Goal: Task Accomplishment & Management: Manage account settings

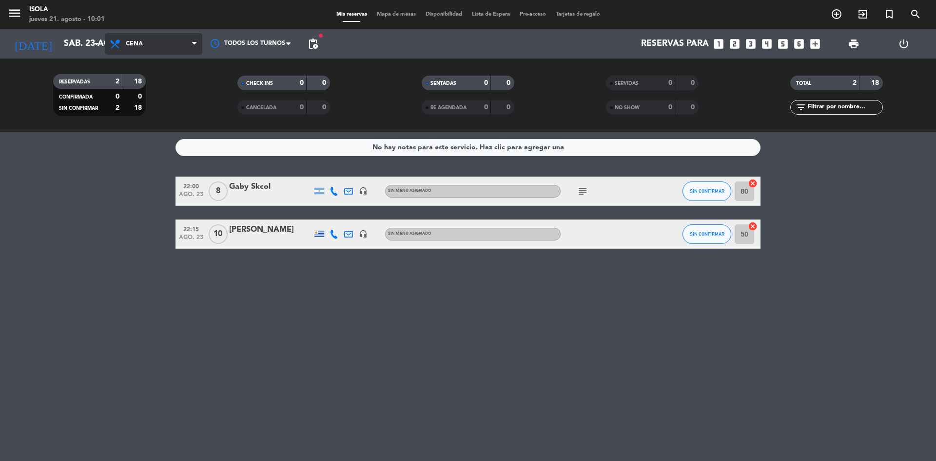
click at [157, 41] on span "Cena" at bounding box center [154, 43] width 98 height 21
click at [176, 87] on div "menu Isola jueves 21. agosto - 10:01 Mis reservas Mapa de mesas Disponibilidad …" at bounding box center [468, 66] width 936 height 132
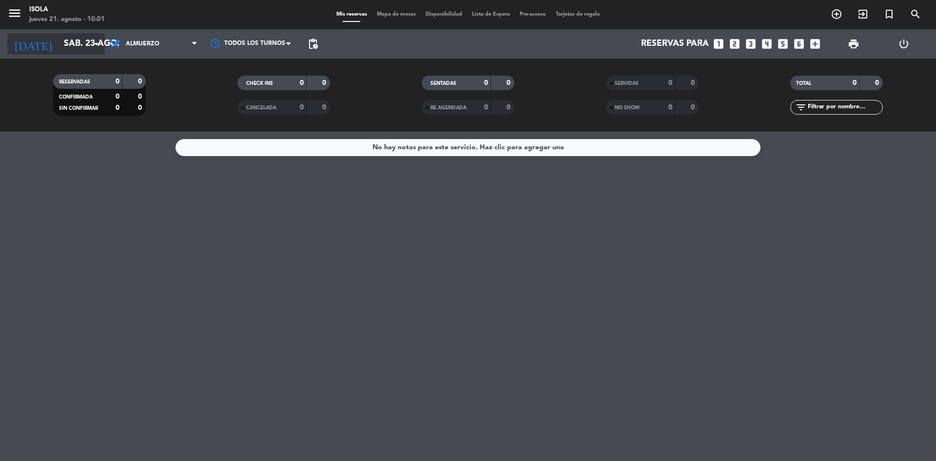
click at [88, 51] on input "sáb. 23 ago." at bounding box center [115, 44] width 113 height 20
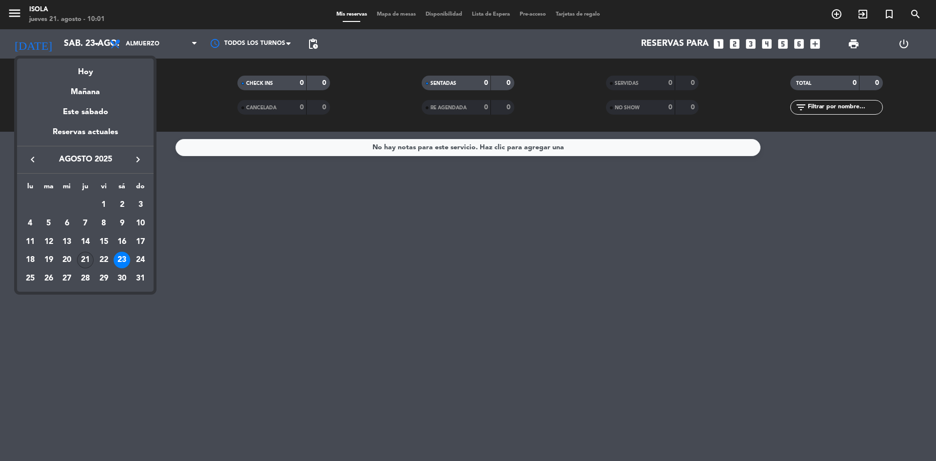
click at [86, 256] on div "21" at bounding box center [85, 260] width 17 height 17
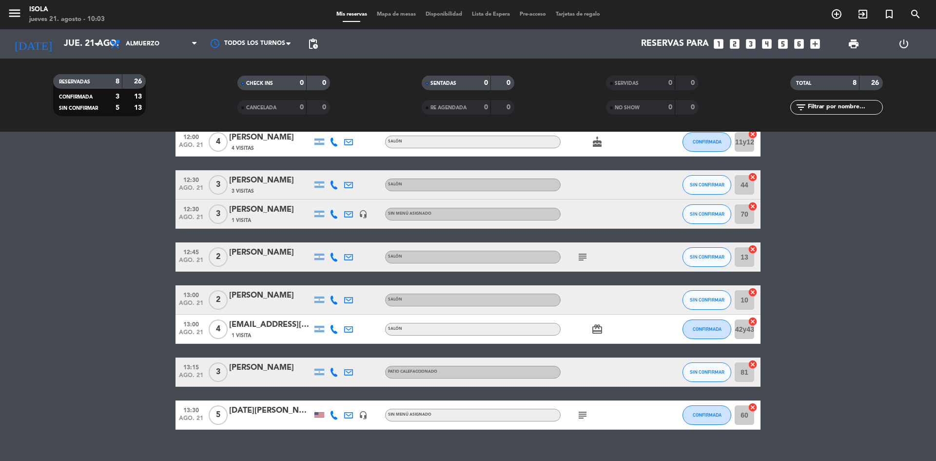
scroll to position [67, 0]
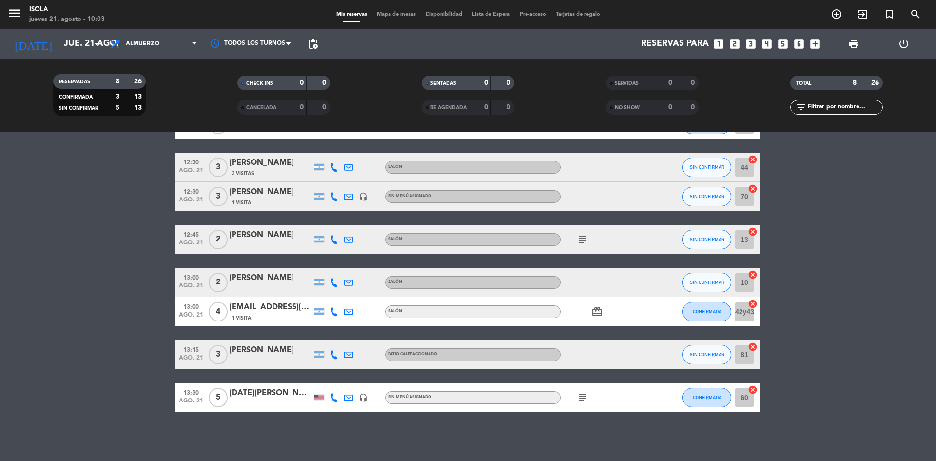
click at [580, 398] on icon "subject" at bounding box center [583, 397] width 12 height 12
click at [134, 214] on bookings-row "12:00 ago. 21 4 Vero Chwat 4 Visitas Salón cake CONFIRMADA 11y12 cancel 12:30 a…" at bounding box center [468, 261] width 936 height 302
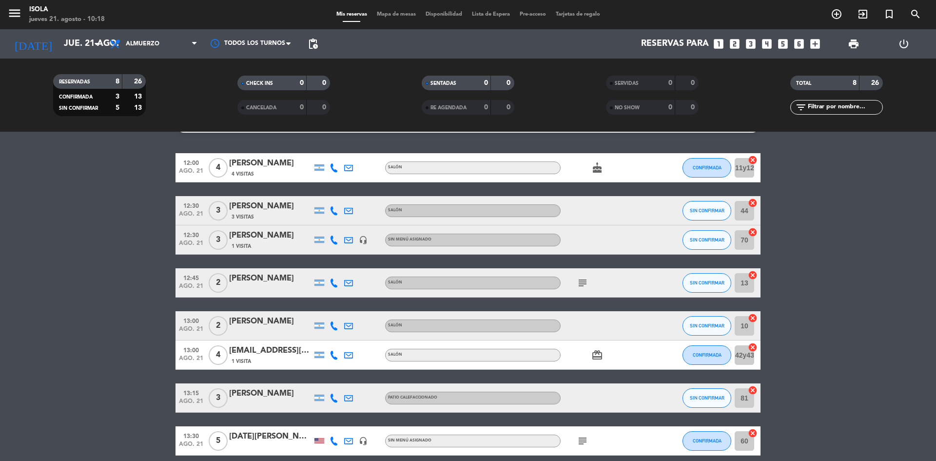
scroll to position [0, 0]
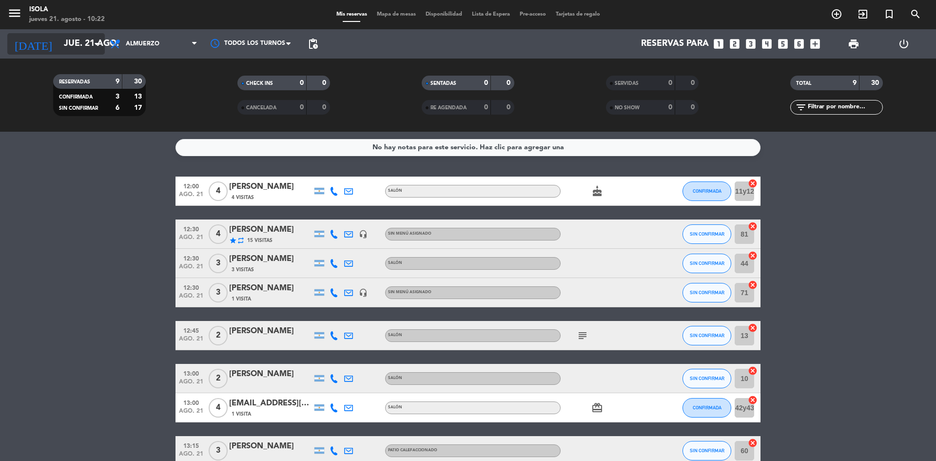
click at [59, 53] on input "jue. 21 ago." at bounding box center [115, 44] width 113 height 20
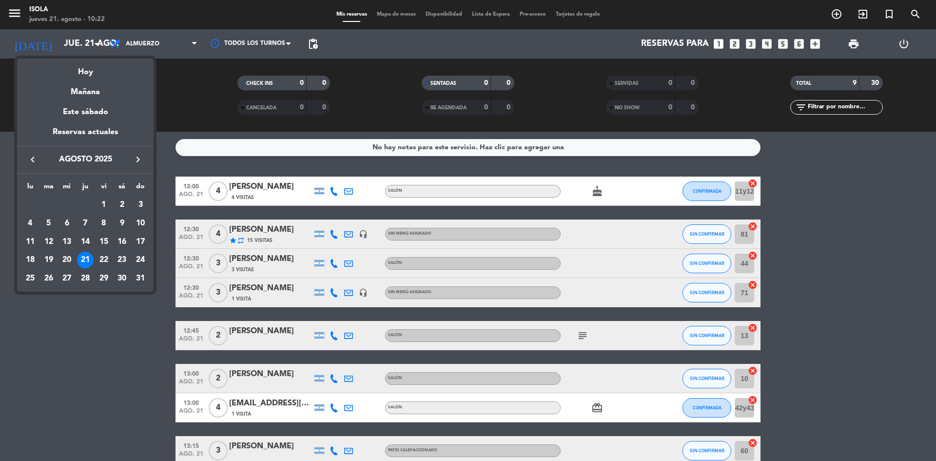
click at [161, 43] on div at bounding box center [468, 230] width 936 height 461
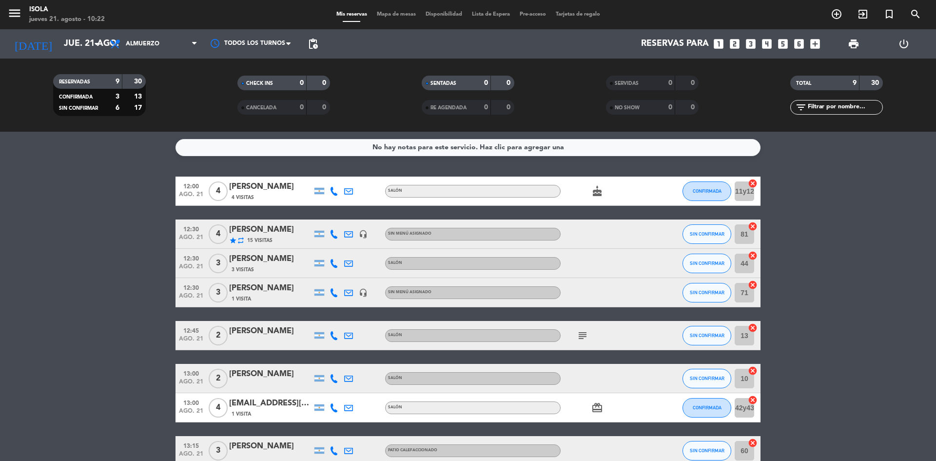
click at [161, 43] on span "Almuerzo" at bounding box center [154, 43] width 98 height 21
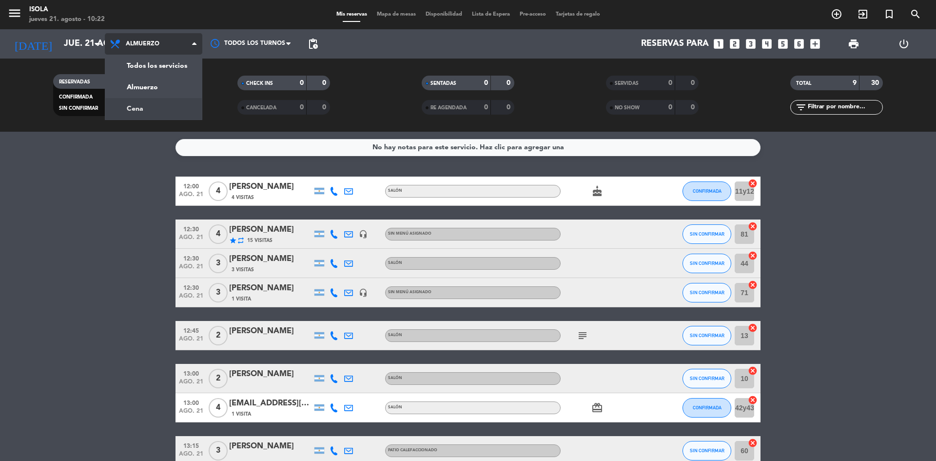
click at [154, 111] on div "menu Isola jueves 21. agosto - 10:22 Mis reservas Mapa de mesas Disponibilidad …" at bounding box center [468, 66] width 936 height 132
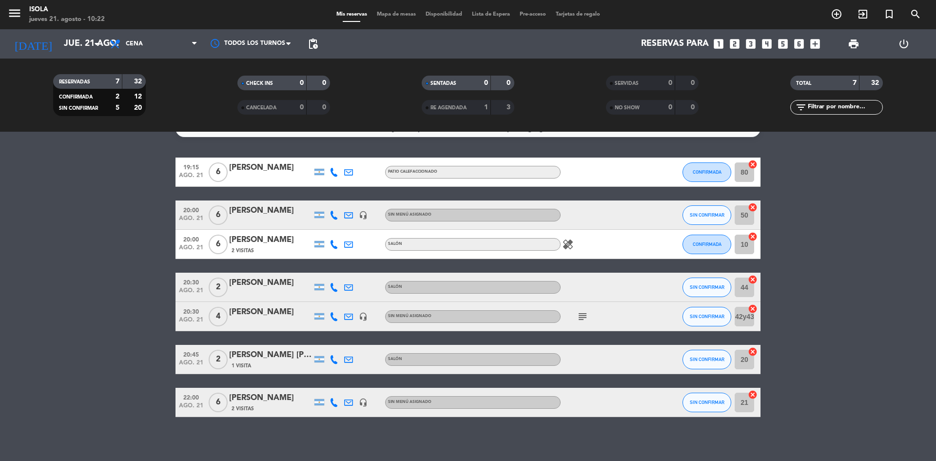
scroll to position [24, 0]
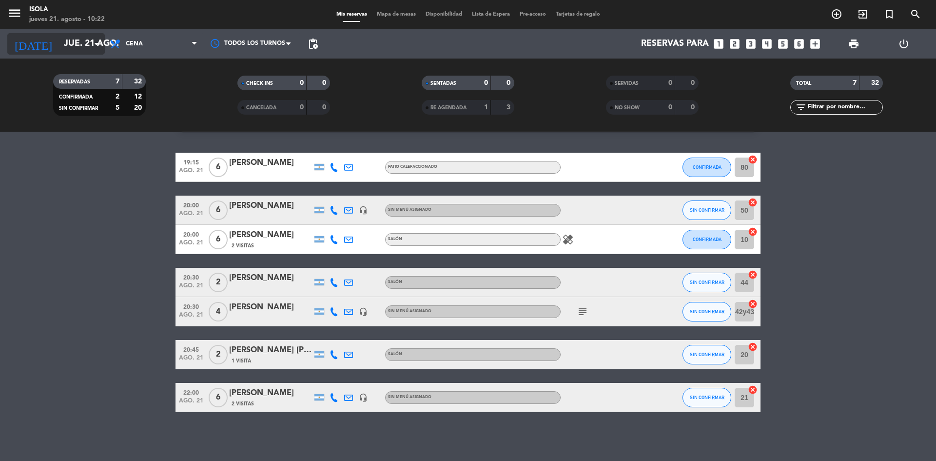
click at [80, 42] on input "jue. 21 ago." at bounding box center [115, 44] width 113 height 20
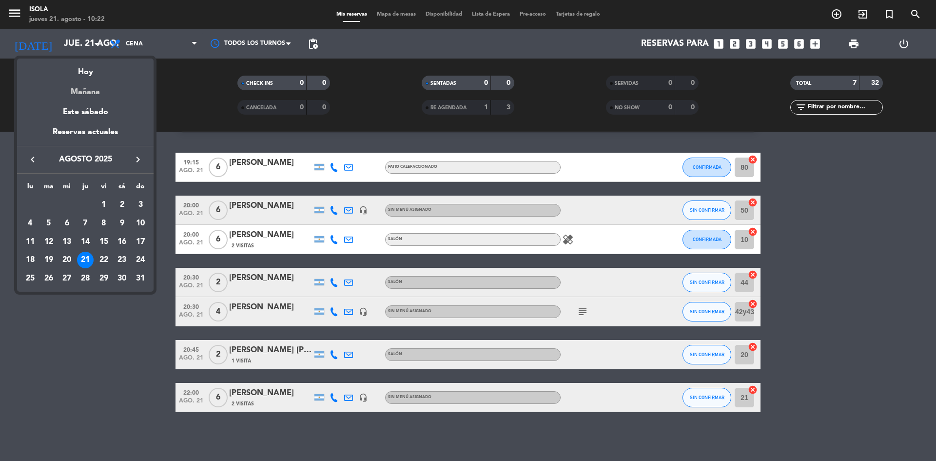
click at [102, 90] on div "Mañana" at bounding box center [85, 88] width 137 height 20
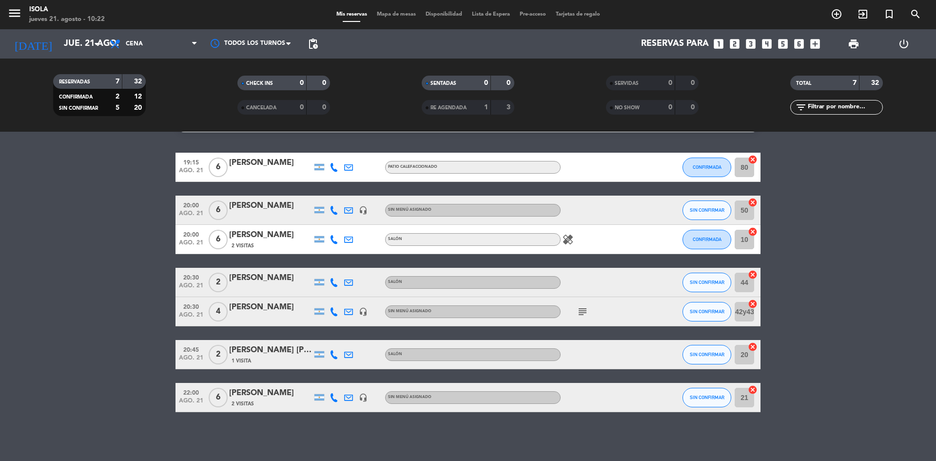
type input "vie. 22 ago."
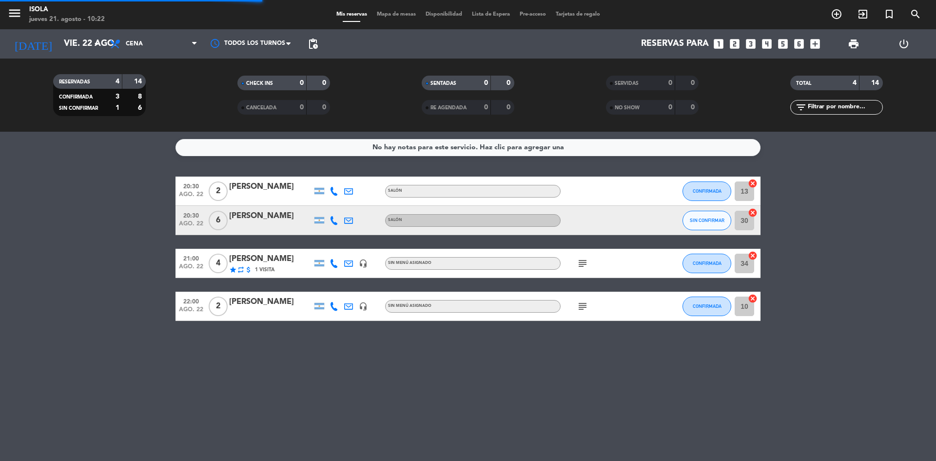
scroll to position [0, 0]
click at [171, 45] on span "Cena" at bounding box center [154, 43] width 98 height 21
click at [178, 80] on div "menu Isola jueves 21. agosto - 10:22 Mis reservas Mapa de mesas Disponibilidad …" at bounding box center [468, 66] width 936 height 132
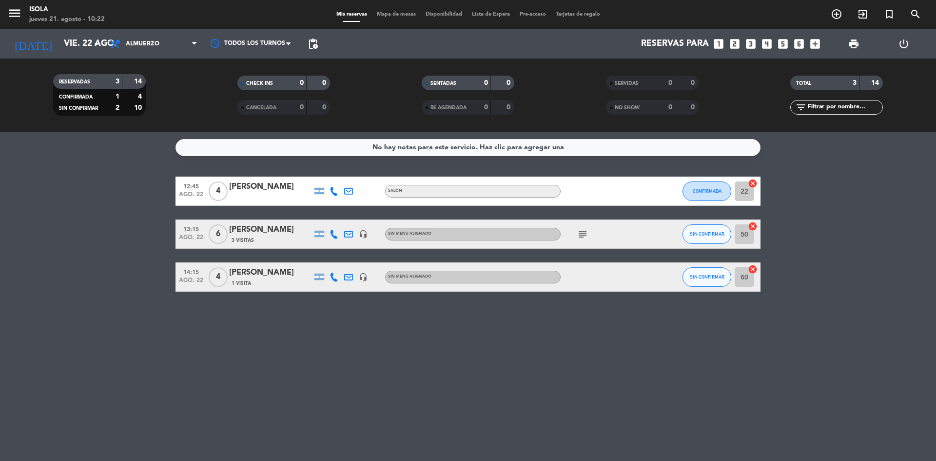
click at [388, 14] on span "Mapa de mesas" at bounding box center [396, 14] width 49 height 5
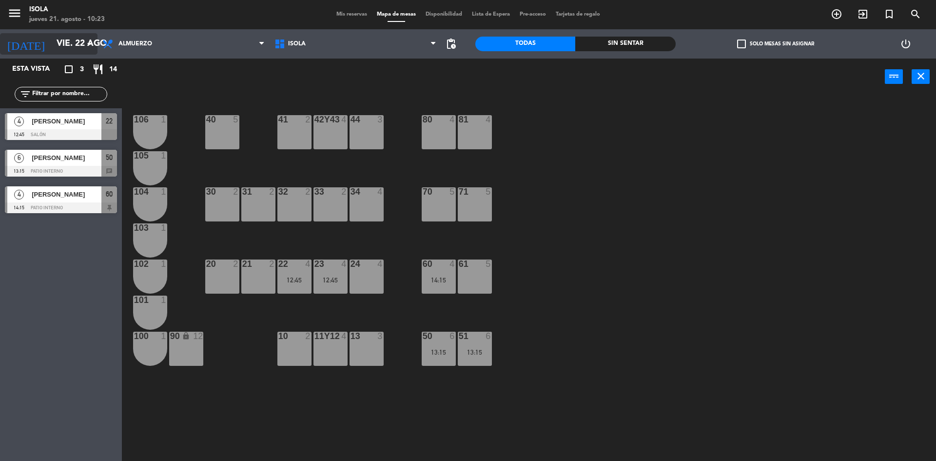
click at [59, 38] on input "vie. 22 ago." at bounding box center [108, 44] width 113 height 20
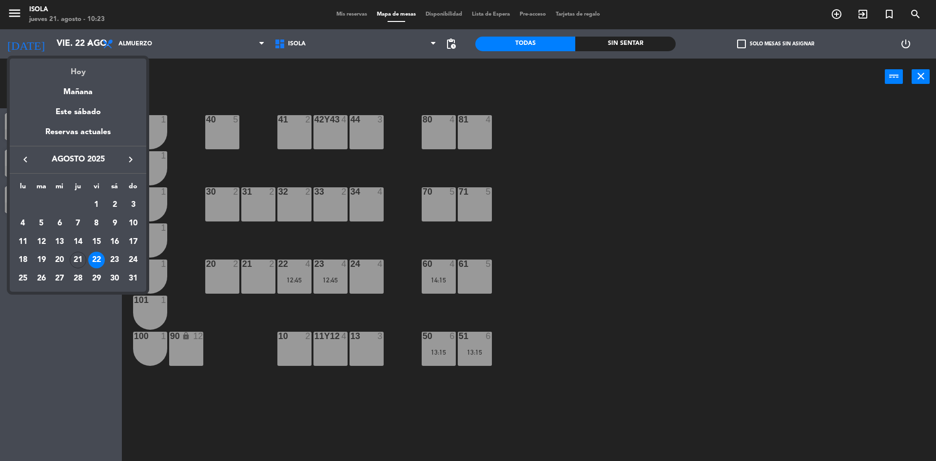
click at [78, 77] on div "Hoy" at bounding box center [78, 69] width 137 height 20
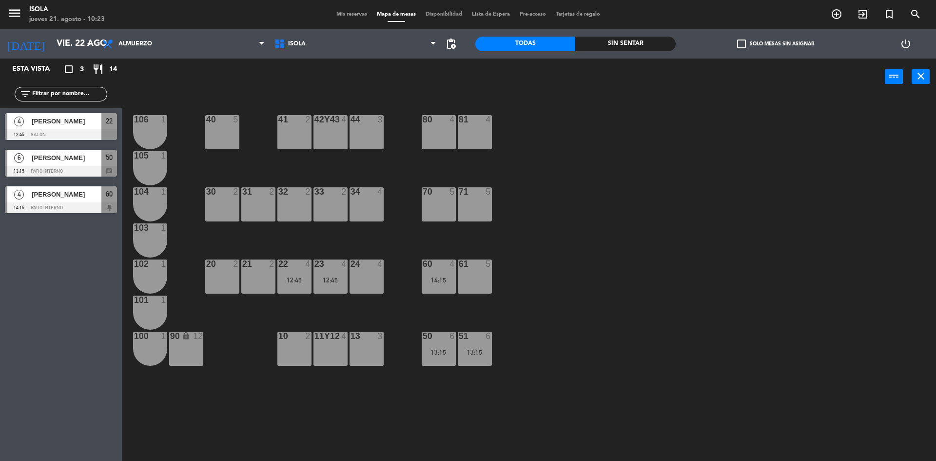
type input "jue. 21 ago."
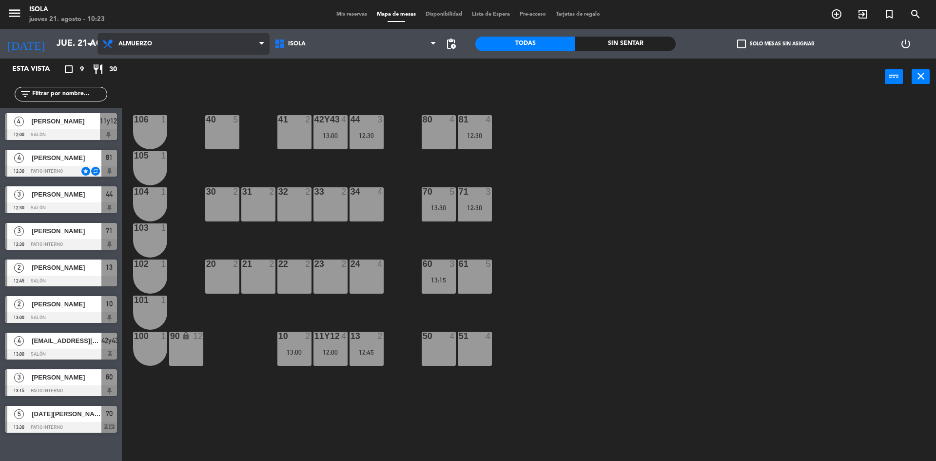
click at [111, 42] on icon at bounding box center [109, 44] width 14 height 12
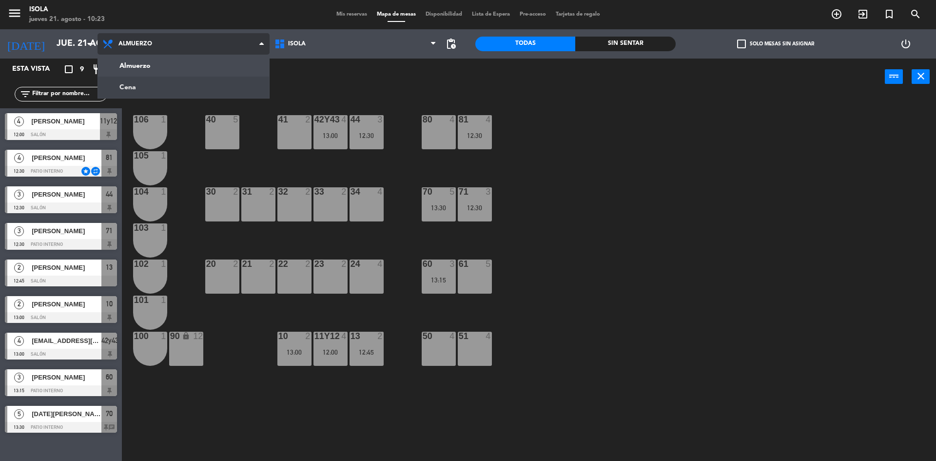
click at [125, 85] on ng-component "menu Isola jueves 21. agosto - 10:23 Mis reservas Mapa de mesas Disponibilidad …" at bounding box center [468, 231] width 936 height 463
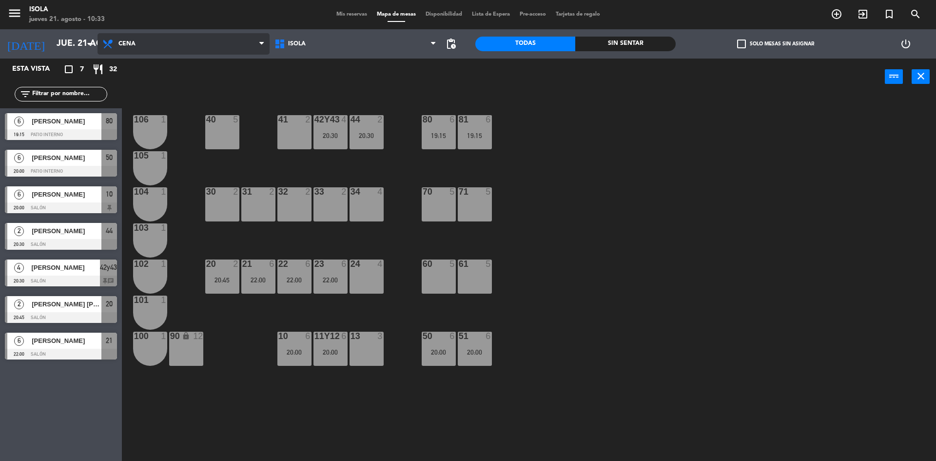
click at [133, 39] on span "Cena" at bounding box center [184, 43] width 172 height 21
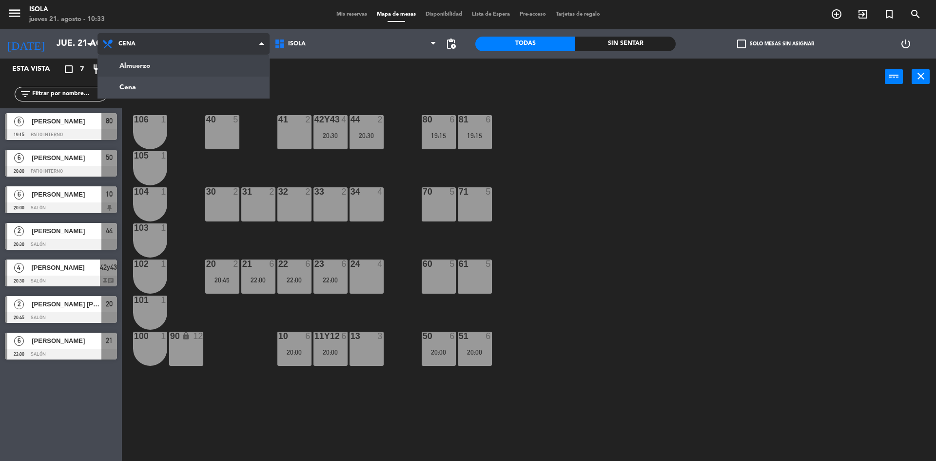
click at [129, 72] on ng-component "menu Isola jueves 21. agosto - 10:33 Mis reservas Mapa de mesas Disponibilidad …" at bounding box center [468, 231] width 936 height 463
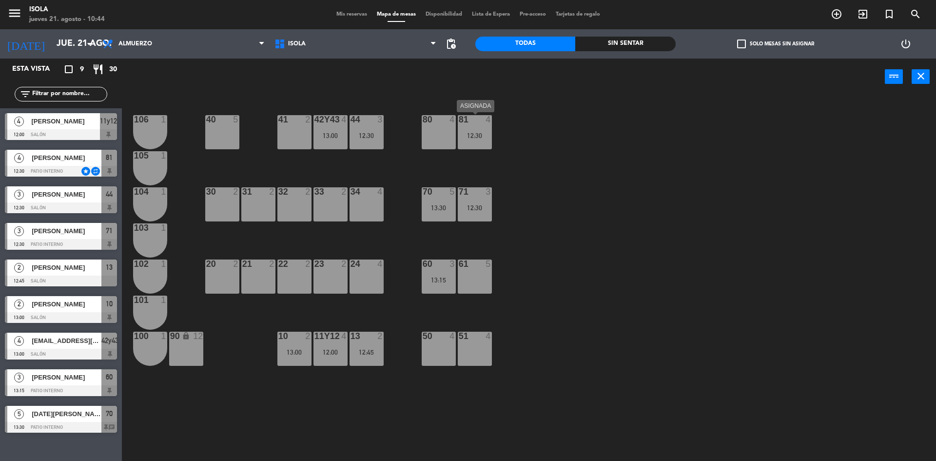
click at [467, 132] on div "12:30" at bounding box center [475, 135] width 34 height 7
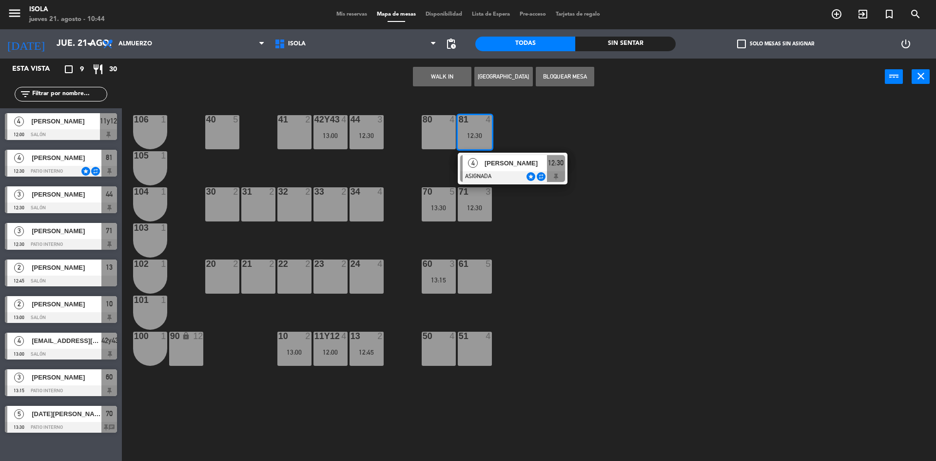
click at [210, 130] on div "40 5" at bounding box center [222, 132] width 34 height 34
click at [477, 79] on button "Mover" at bounding box center [473, 77] width 59 height 20
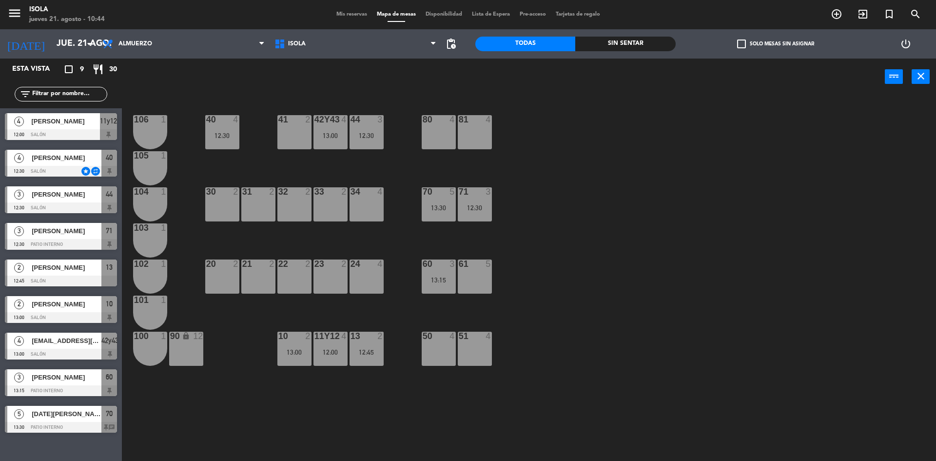
click at [549, 101] on div "40 4 12:30 42y43 4 13:00 41 2 44 3 12:30 80 4 81 4 106 1 105 1 30 2 31 2 32 2 3…" at bounding box center [533, 281] width 805 height 366
click at [835, 12] on icon "add_circle_outline" at bounding box center [837, 14] width 12 height 12
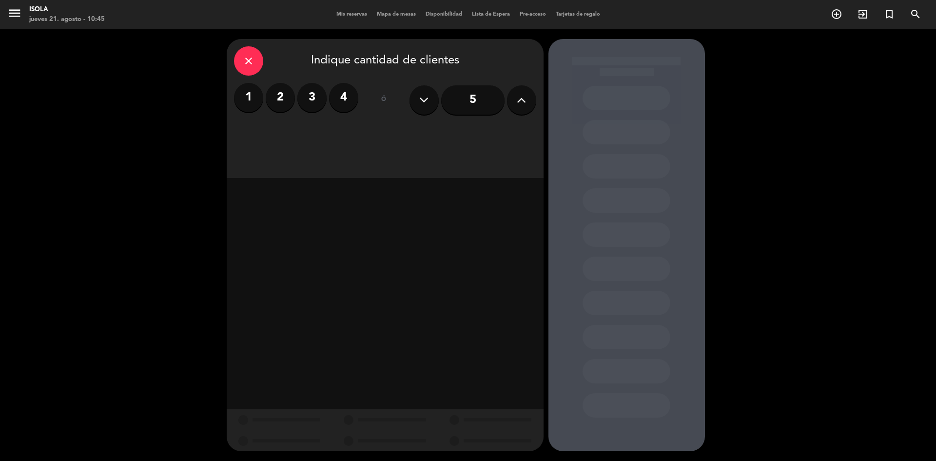
click at [516, 92] on button at bounding box center [521, 99] width 29 height 29
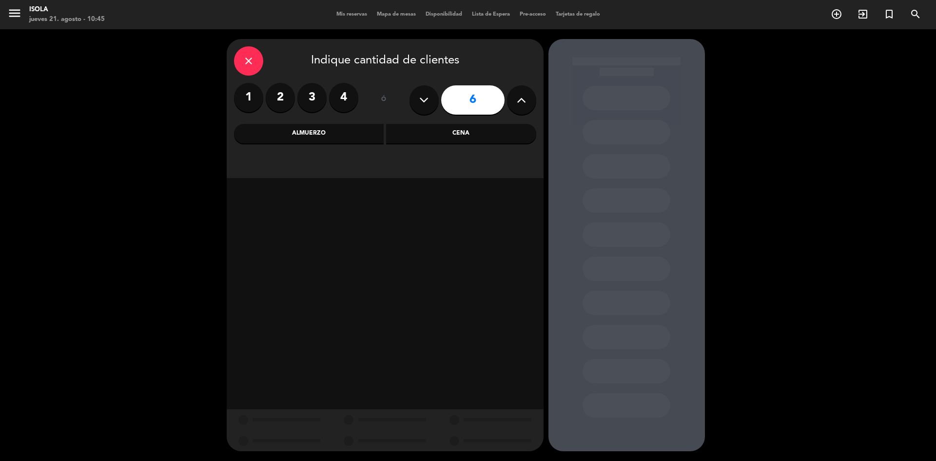
click at [516, 92] on button at bounding box center [521, 99] width 29 height 29
type input "7"
click at [358, 135] on div "Almuerzo" at bounding box center [309, 134] width 150 height 20
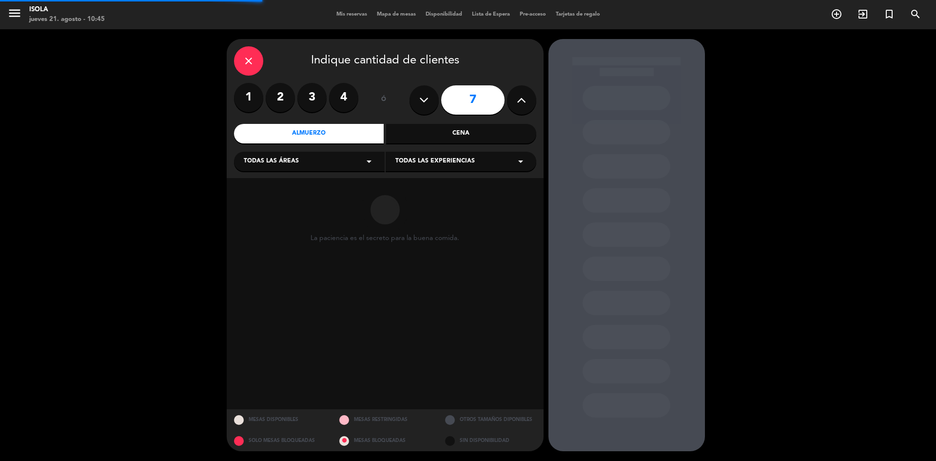
click at [338, 161] on div "Todas las áreas arrow_drop_down" at bounding box center [309, 162] width 151 height 20
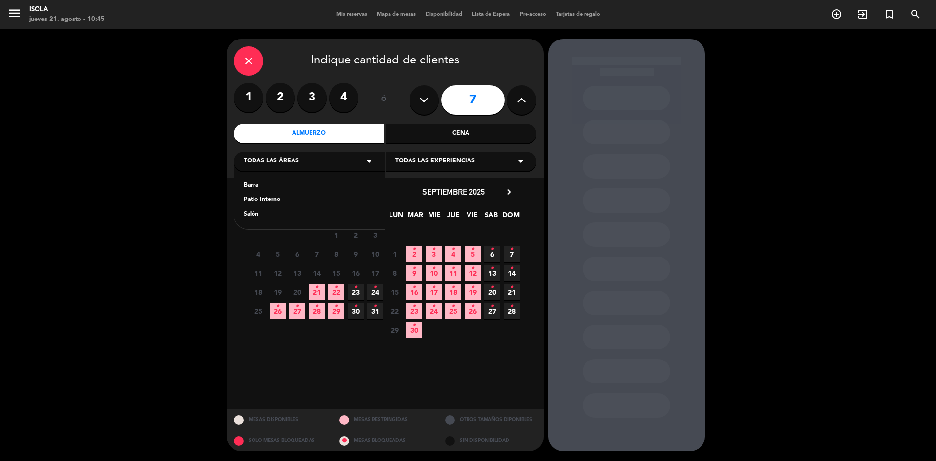
click at [261, 198] on div "Patio Interno" at bounding box center [309, 200] width 131 height 10
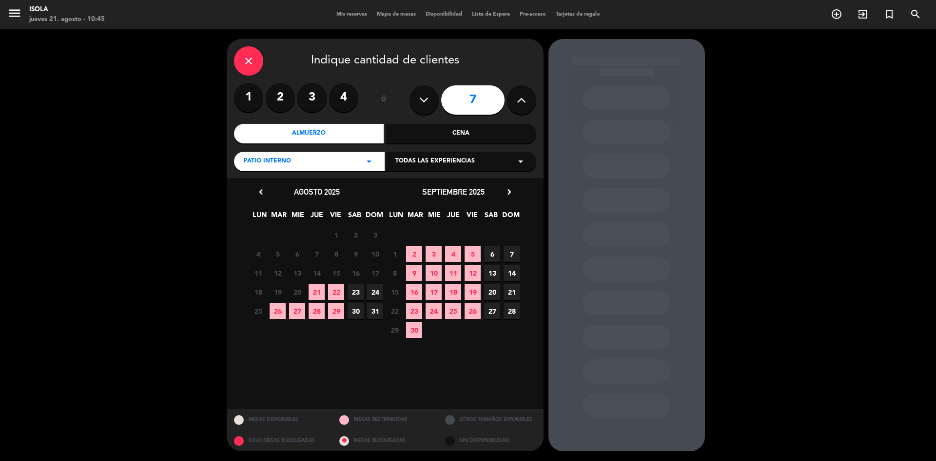
click at [321, 291] on span "21" at bounding box center [317, 292] width 16 height 16
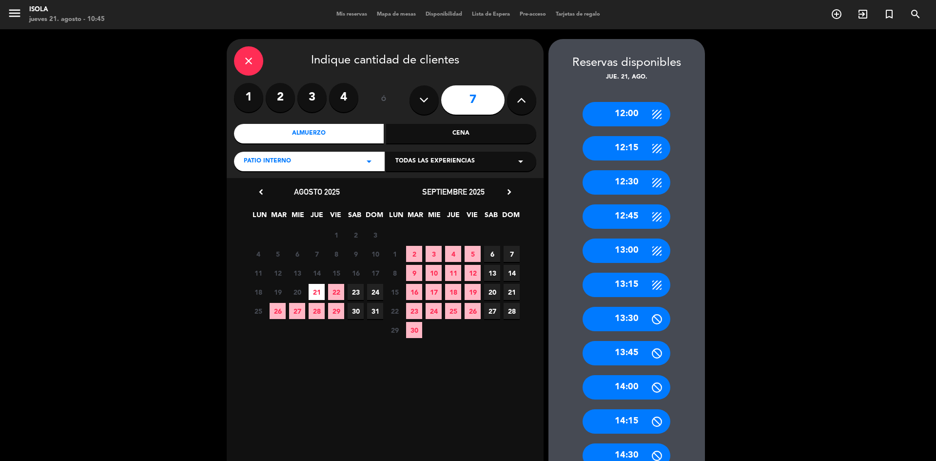
click at [638, 120] on div "12:00" at bounding box center [627, 114] width 88 height 24
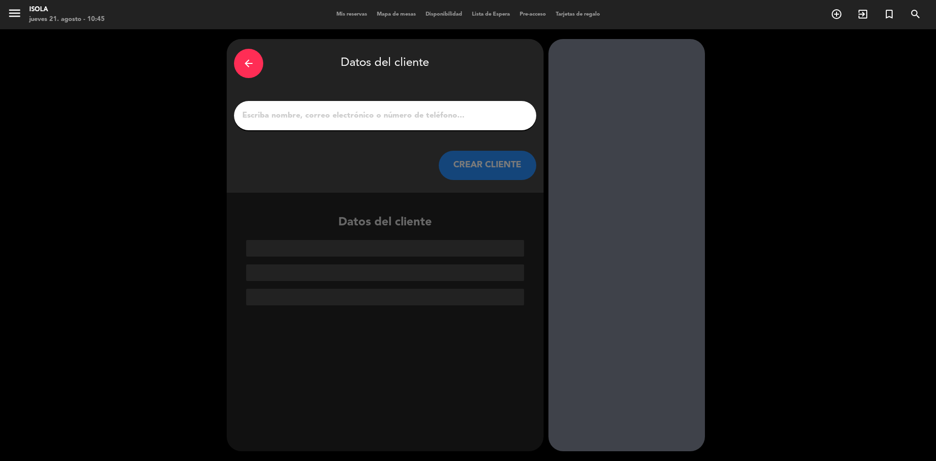
click at [438, 117] on input "1" at bounding box center [385, 116] width 288 height 14
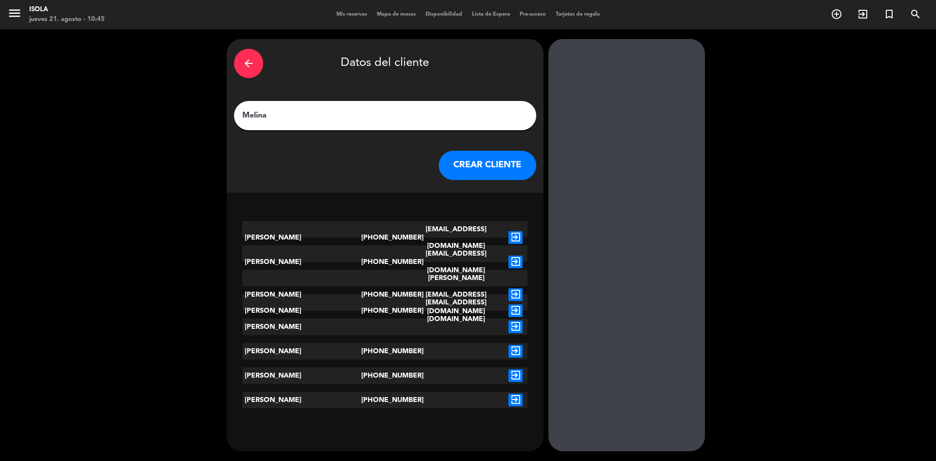
type input "Melina"
click at [513, 257] on icon "exit_to_app" at bounding box center [515, 261] width 14 height 13
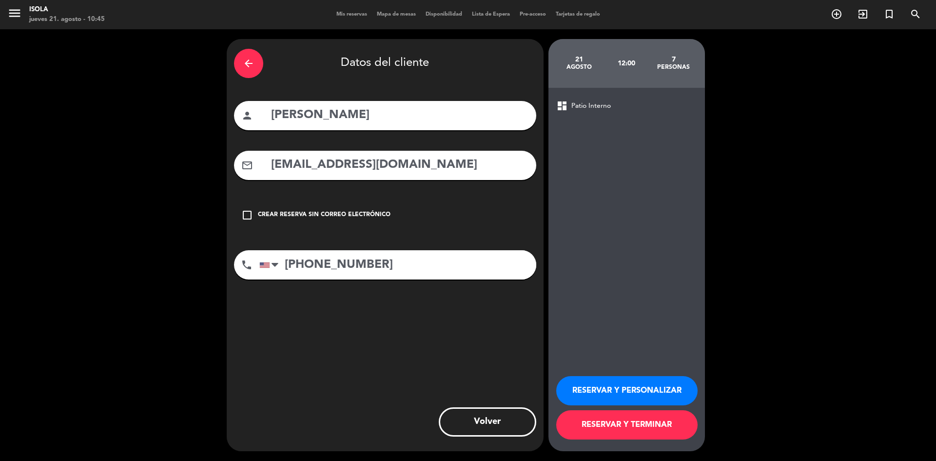
click at [621, 424] on button "RESERVAR Y TERMINAR" at bounding box center [626, 424] width 141 height 29
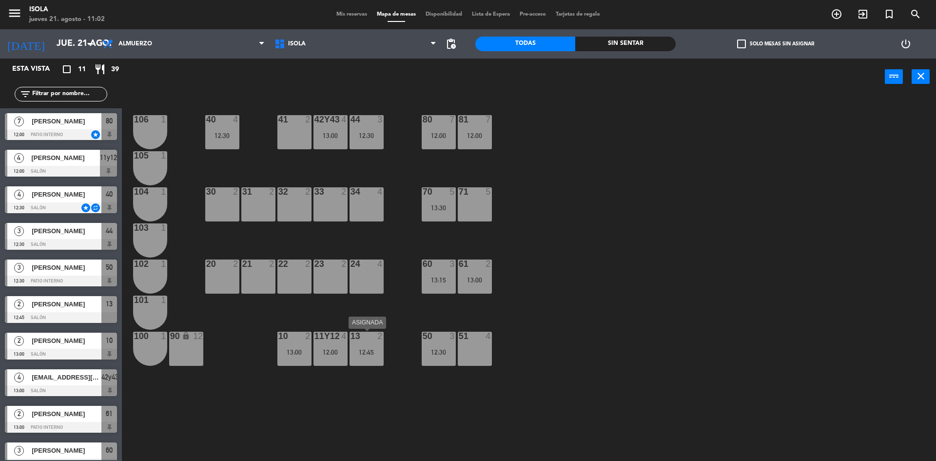
click at [370, 343] on div "13 2 12:45" at bounding box center [367, 349] width 34 height 34
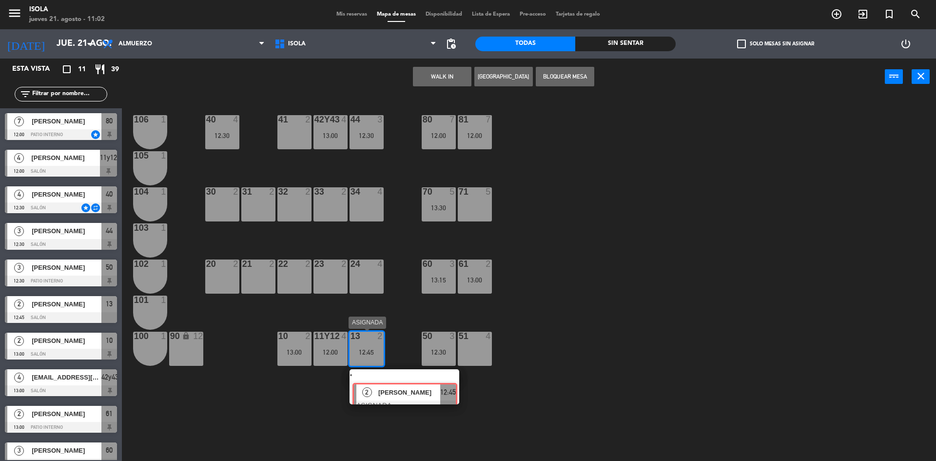
click at [393, 379] on div "2 [PERSON_NAME] ASIGNADA 12:45" at bounding box center [404, 386] width 124 height 35
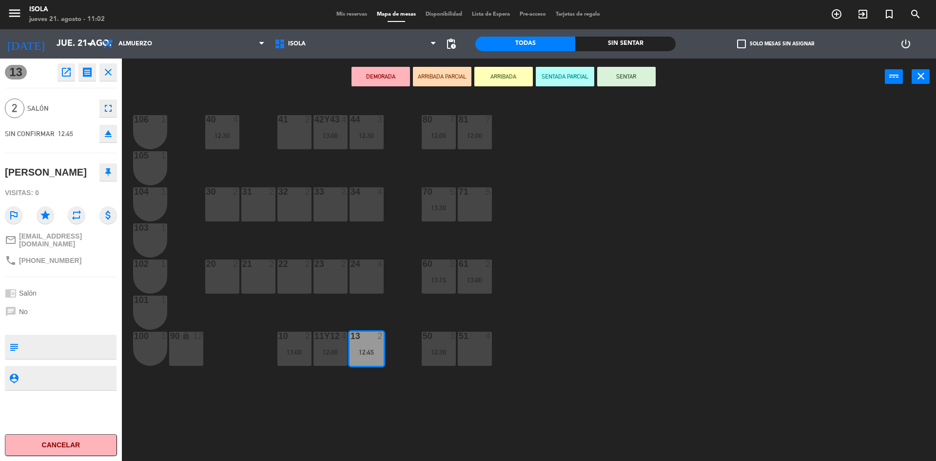
click at [328, 262] on div at bounding box center [330, 263] width 16 height 9
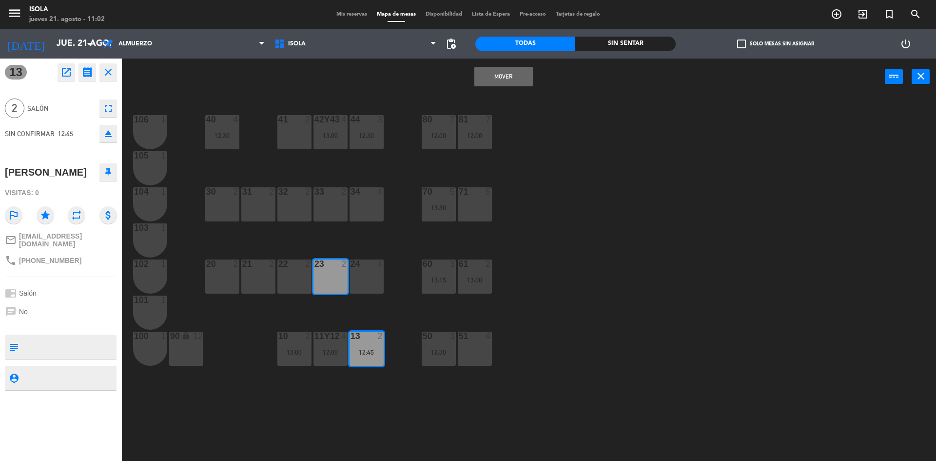
click at [507, 72] on button "Mover" at bounding box center [503, 77] width 59 height 20
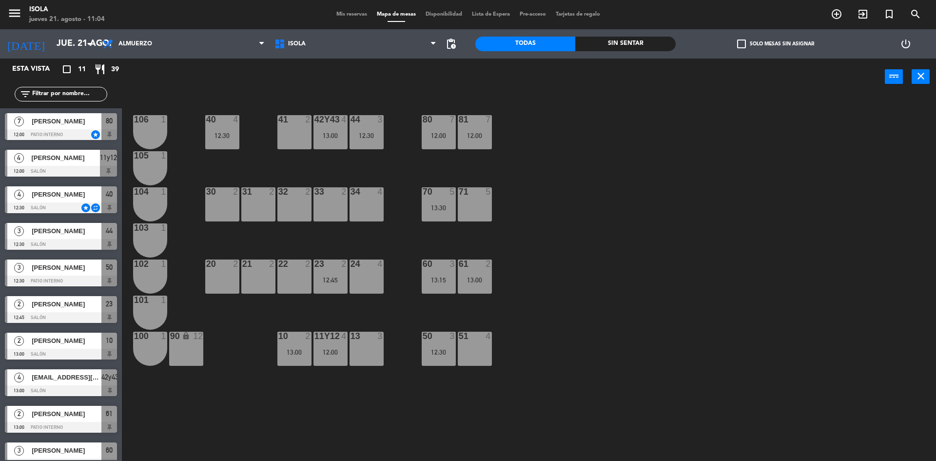
click at [349, 12] on span "Mis reservas" at bounding box center [352, 14] width 40 height 5
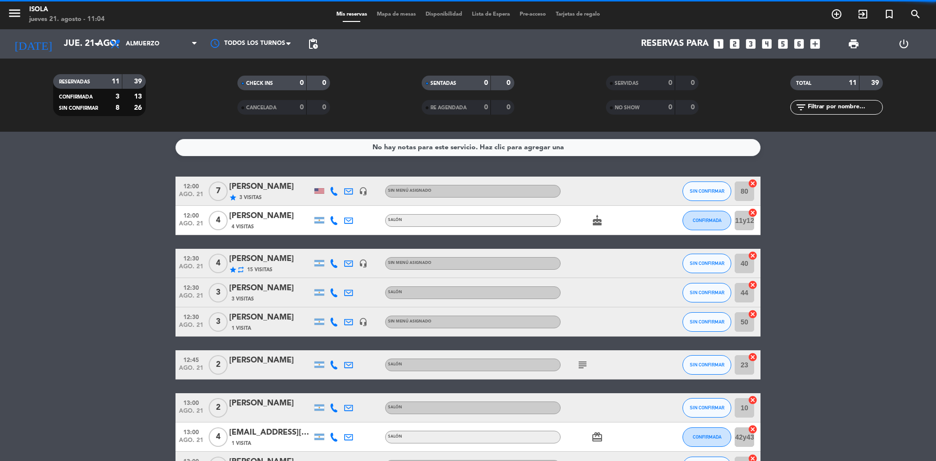
click at [598, 220] on icon "cake" at bounding box center [597, 221] width 12 height 12
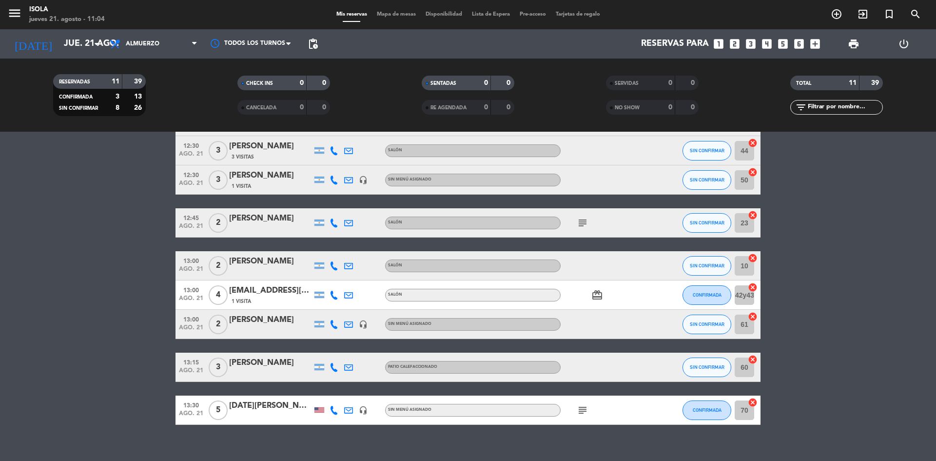
scroll to position [155, 0]
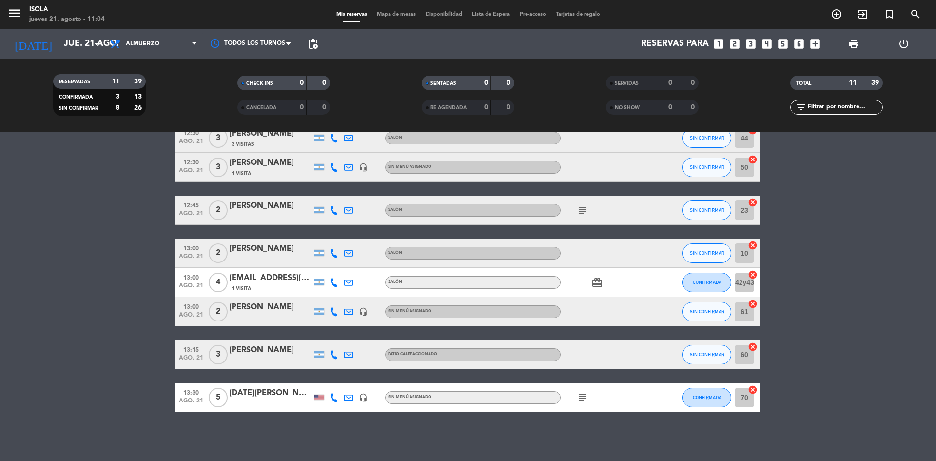
click at [583, 206] on icon "subject" at bounding box center [583, 210] width 12 height 12
click at [618, 250] on div at bounding box center [605, 252] width 88 height 29
click at [599, 285] on icon "card_giftcard" at bounding box center [597, 282] width 12 height 12
click at [615, 328] on div "12:00 ago. 21 7 [PERSON_NAME] star 3 Visitas headset_mic Sin menú asignado SIN …" at bounding box center [468, 217] width 585 height 390
click at [584, 396] on icon "subject" at bounding box center [583, 397] width 12 height 12
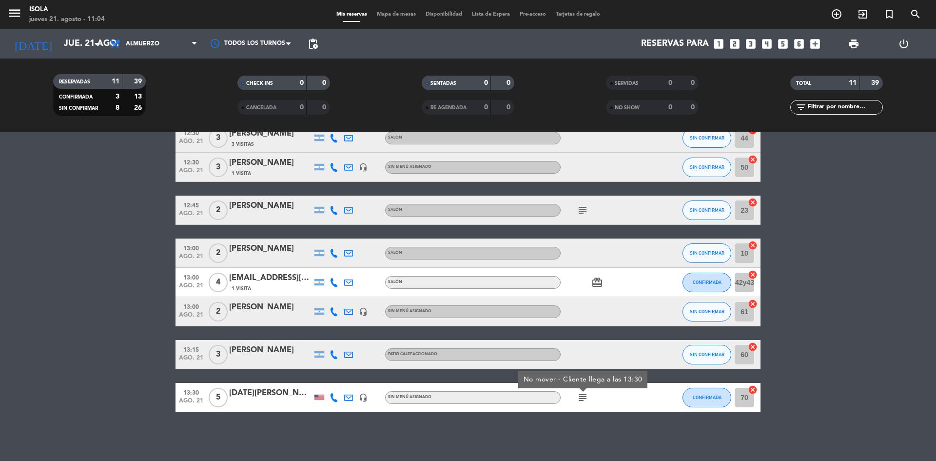
click at [583, 326] on div "13:00 ago. 21 2 [PERSON_NAME] headset_mic Sin menú asignado SIN CONFIRMAR 61 ca…" at bounding box center [468, 311] width 585 height 29
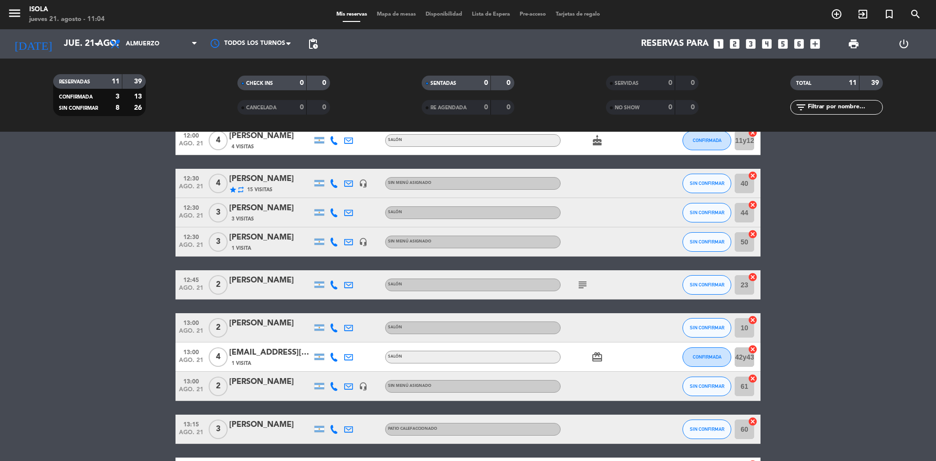
scroll to position [0, 0]
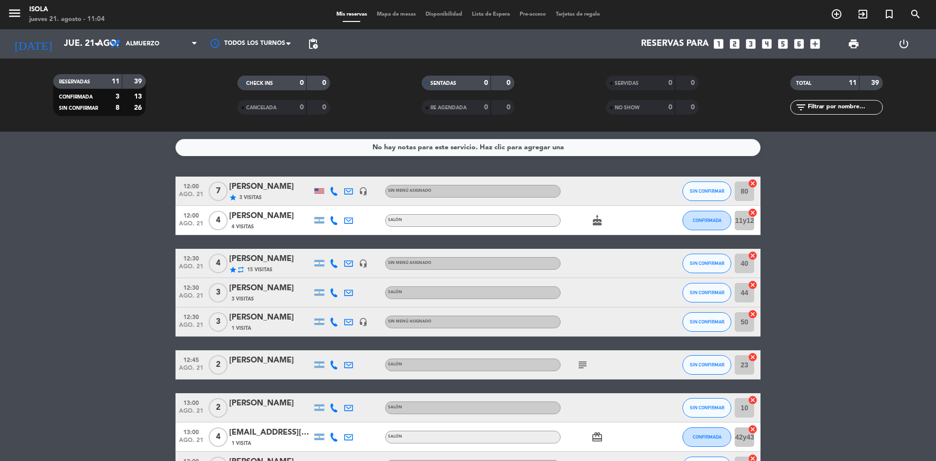
click at [392, 13] on span "Mapa de mesas" at bounding box center [396, 14] width 49 height 5
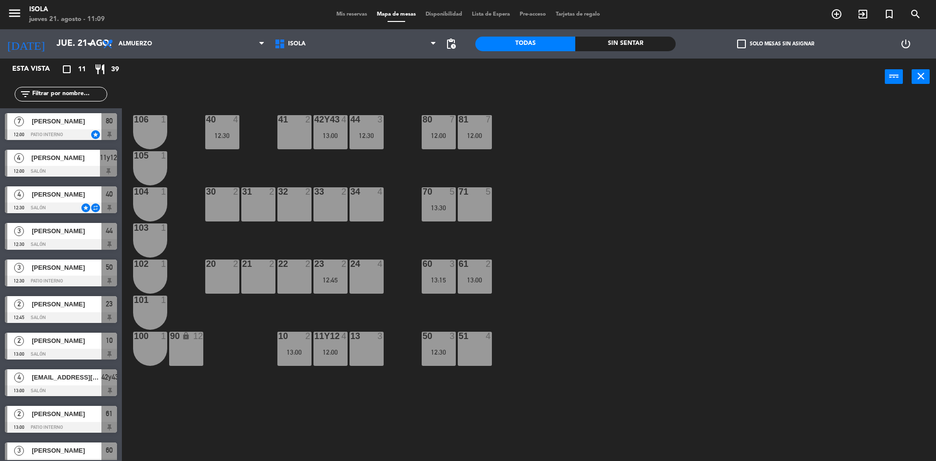
click at [289, 453] on div "40 4 12:30 42y43 4 13:00 41 2 44 3 12:30 80 7 12:00 81 7 12:00 106 1 105 1 30 2…" at bounding box center [533, 281] width 805 height 366
click at [444, 339] on div at bounding box center [438, 336] width 16 height 9
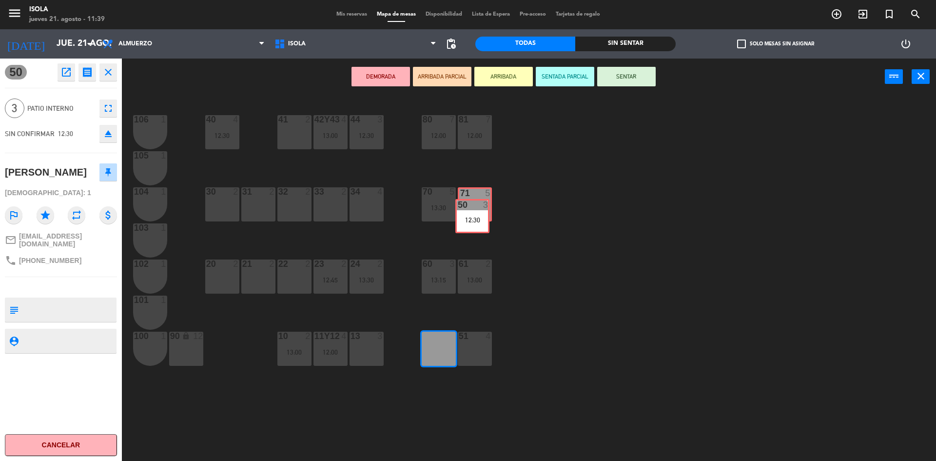
drag, startPoint x: 429, startPoint y: 343, endPoint x: 467, endPoint y: 209, distance: 139.7
click at [467, 209] on div "40 4 12:30 42y43 4 13:00 41 2 44 3 12:30 80 7 12:00 81 7 12:00 106 1 105 1 30 2…" at bounding box center [533, 281] width 805 height 366
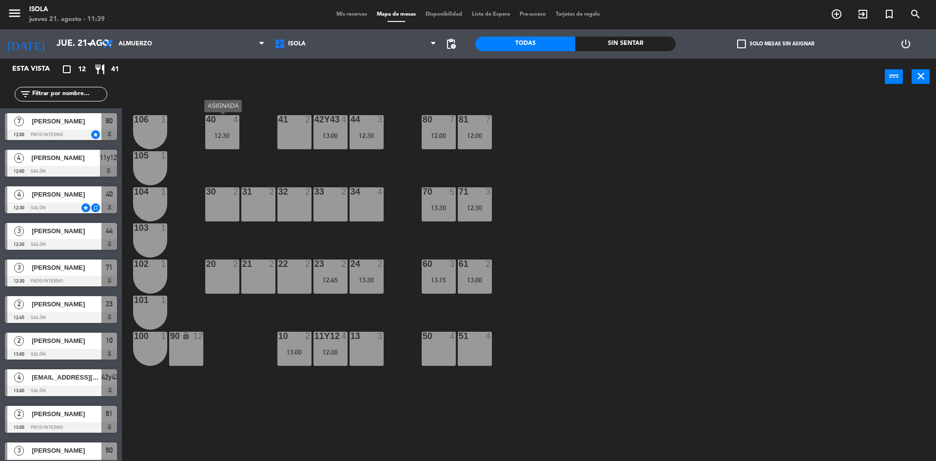
click at [224, 142] on div "40 4 12:30" at bounding box center [222, 132] width 34 height 34
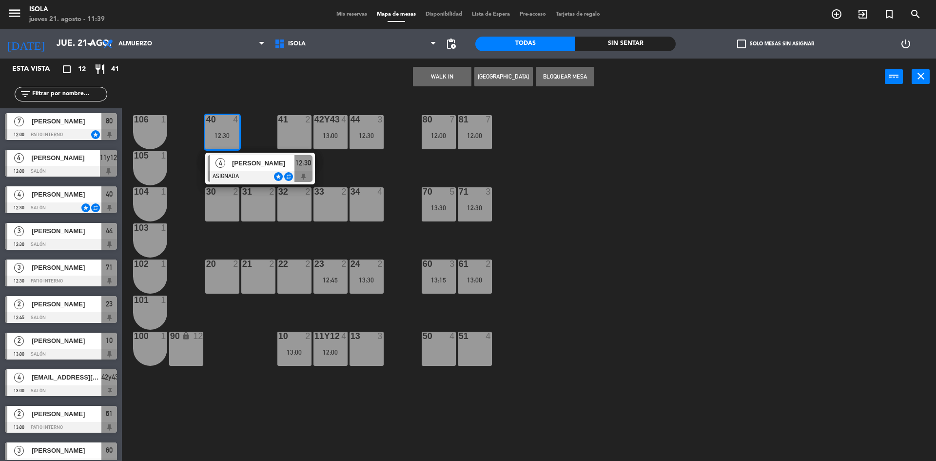
click at [262, 129] on div "40 4 12:30 4 [PERSON_NAME] ASIGNADA star repeat 12:30 42y43 4 13:00 41 2 44 3 1…" at bounding box center [533, 281] width 805 height 366
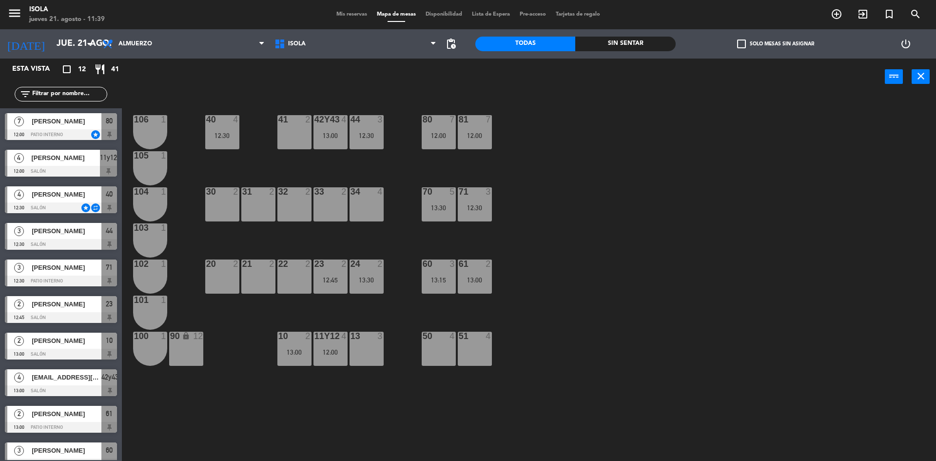
click at [367, 139] on div "12:30" at bounding box center [367, 135] width 34 height 7
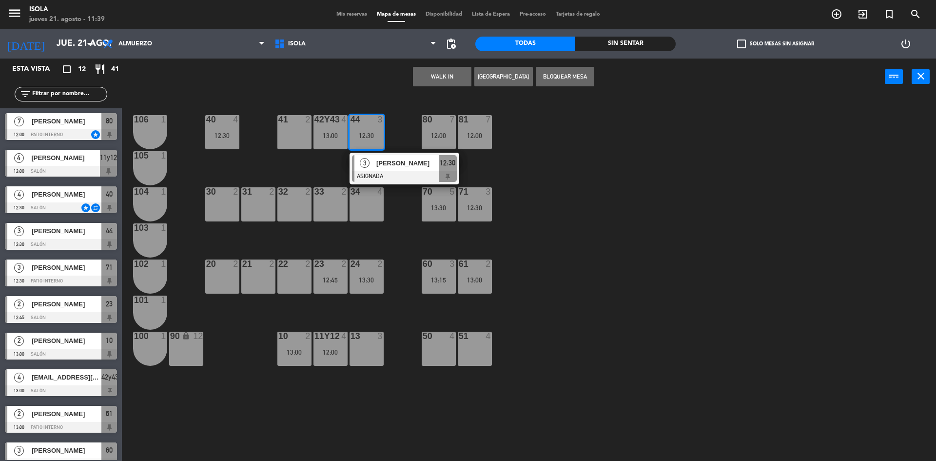
click at [334, 133] on div "13:00" at bounding box center [330, 135] width 34 height 7
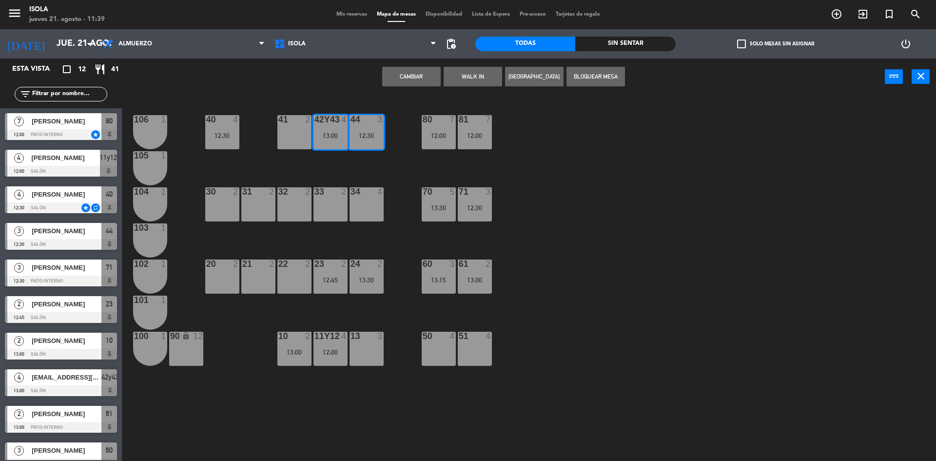
click at [329, 79] on div "Cambiar WALK IN Crear Reserva Bloquear Mesa power_input close" at bounding box center [503, 77] width 763 height 37
click at [327, 86] on div "Cambiar WALK IN Crear Reserva Bloquear Mesa power_input close" at bounding box center [503, 77] width 763 height 37
click at [253, 413] on div "40 4 12:30 42y43 4 13:00 41 2 44 3 12:30 80 7 12:00 81 7 12:00 106 1 105 1 30 2…" at bounding box center [533, 281] width 805 height 366
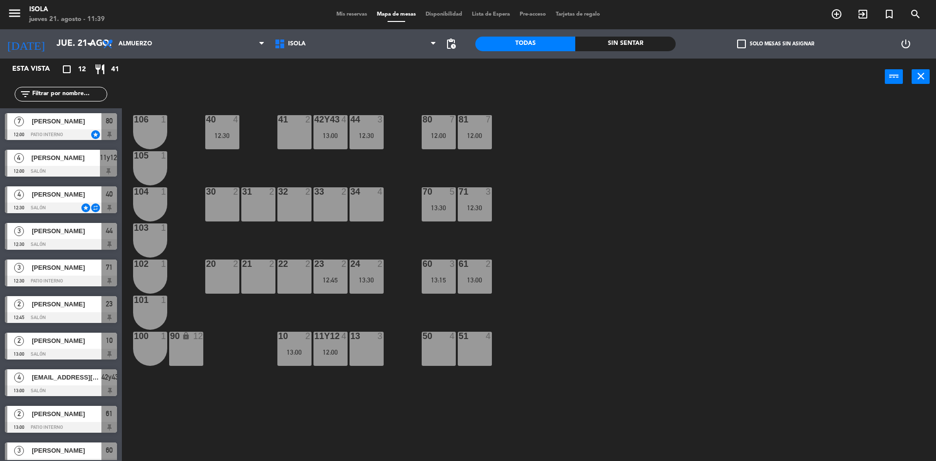
click at [75, 199] on span "[PERSON_NAME]" at bounding box center [67, 194] width 70 height 10
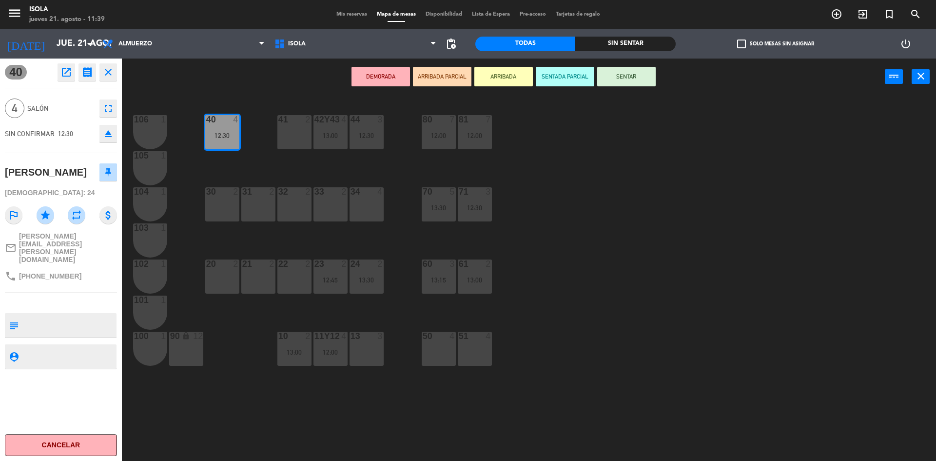
click at [224, 394] on div "40 4 12:30 42y43 4 13:00 41 2 44 3 12:30 80 7 12:00 81 7 12:00 106 1 105 1 30 2…" at bounding box center [533, 281] width 805 height 366
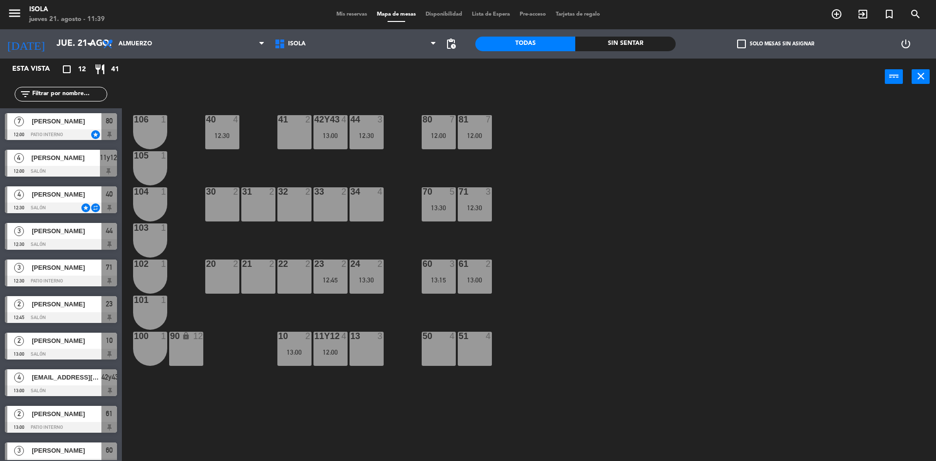
click at [65, 123] on span "[PERSON_NAME]" at bounding box center [67, 121] width 70 height 10
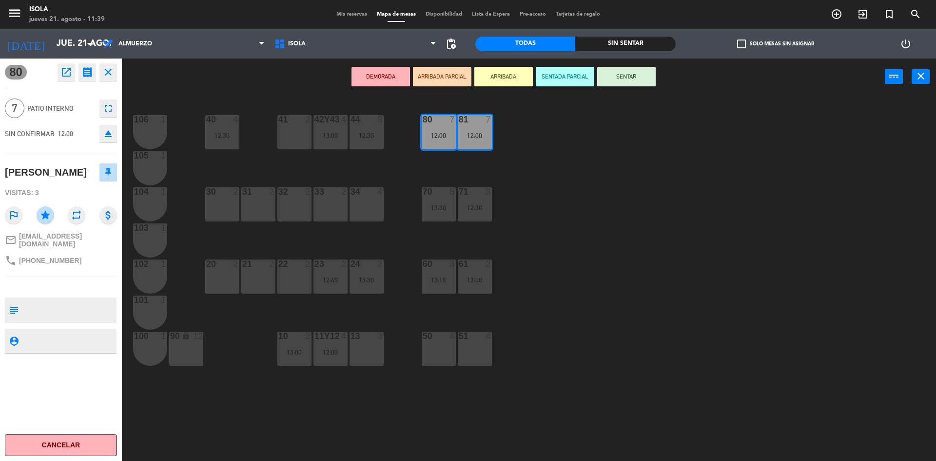
click at [215, 410] on div "40 4 12:30 42y43 4 13:00 41 2 44 3 12:30 80 7 12:00 81 7 12:00 106 1 105 1 30 2…" at bounding box center [533, 281] width 805 height 366
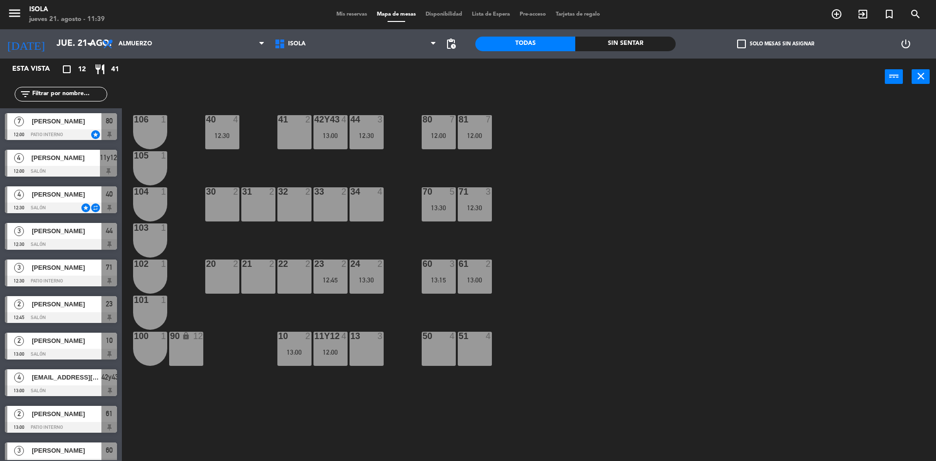
click at [83, 157] on span "[PERSON_NAME]" at bounding box center [66, 158] width 69 height 10
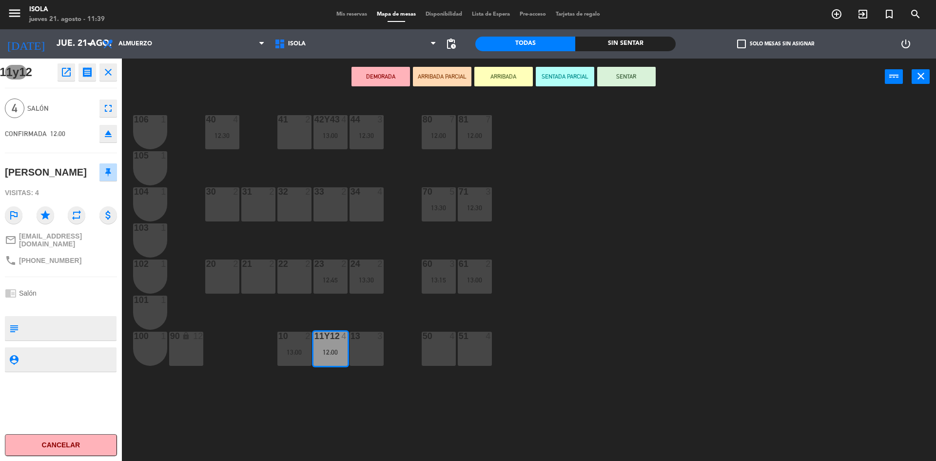
click at [245, 436] on div "40 4 12:30 42y43 4 13:00 41 2 44 3 12:30 80 7 12:00 81 7 12:00 106 1 105 1 30 2…" at bounding box center [533, 281] width 805 height 366
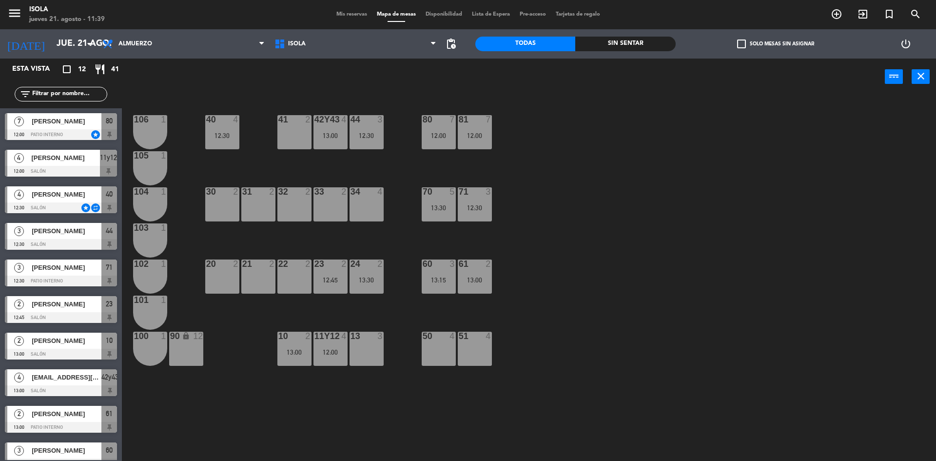
click at [338, 20] on div "menu Isola jueves 21. agosto - 11:39 Mis reservas Mapa de mesas Disponibilidad …" at bounding box center [468, 14] width 936 height 29
click at [340, 19] on div "menu Isola jueves 21. agosto - 11:39 Mis reservas Mapa de mesas Disponibilidad …" at bounding box center [468, 14] width 936 height 29
click at [342, 17] on span "Mis reservas" at bounding box center [352, 14] width 40 height 5
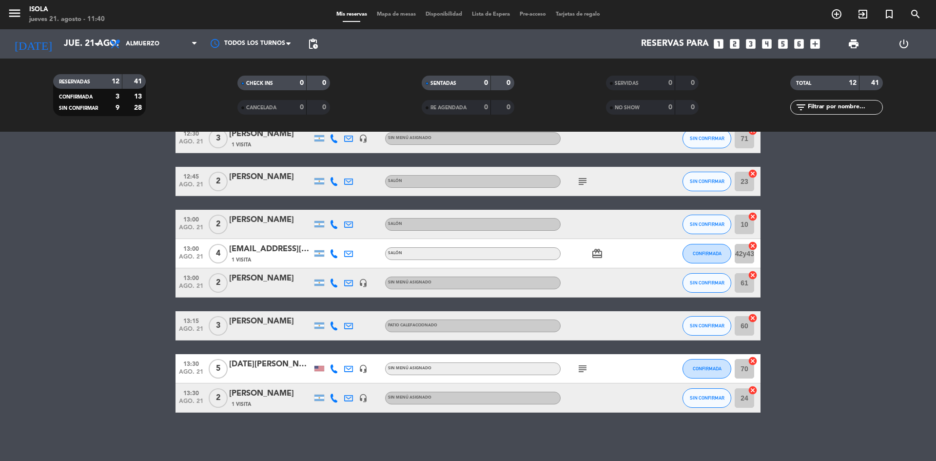
scroll to position [184, 0]
click at [254, 399] on div "1 Visita" at bounding box center [270, 403] width 83 height 8
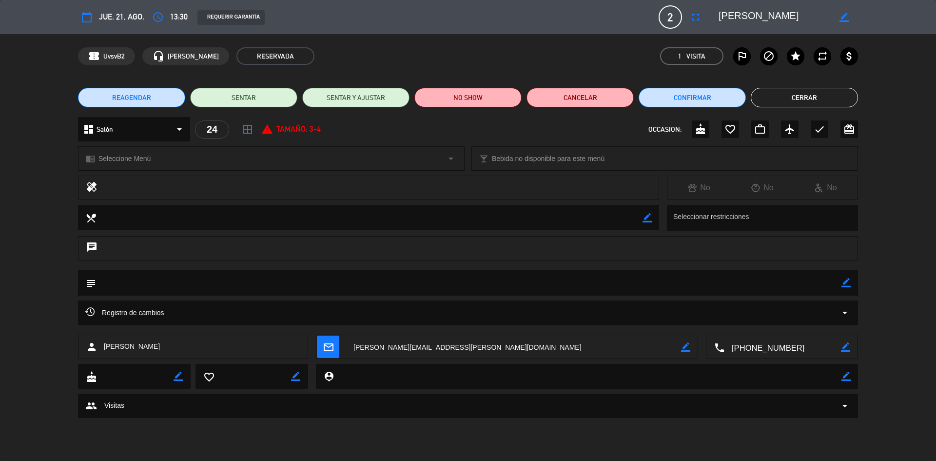
click at [809, 93] on button "Cerrar" at bounding box center [804, 98] width 107 height 20
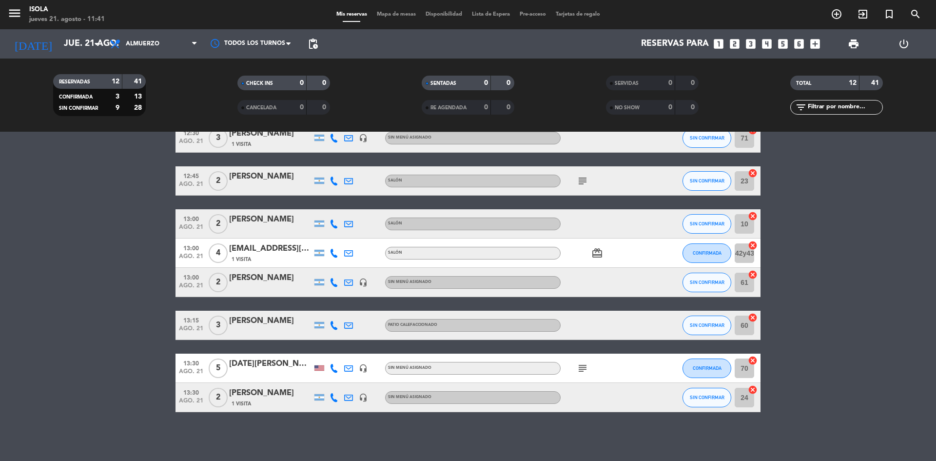
click at [392, 13] on span "Mapa de mesas" at bounding box center [396, 14] width 49 height 5
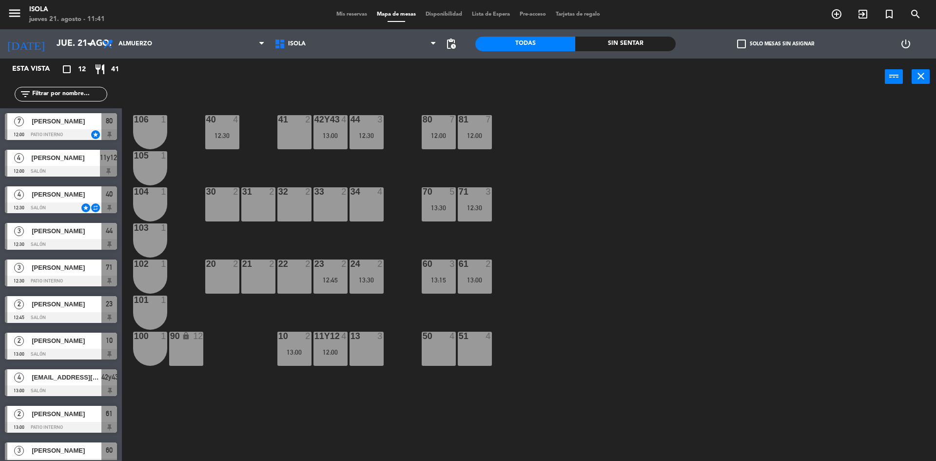
click at [369, 352] on div "13 3" at bounding box center [367, 349] width 34 height 34
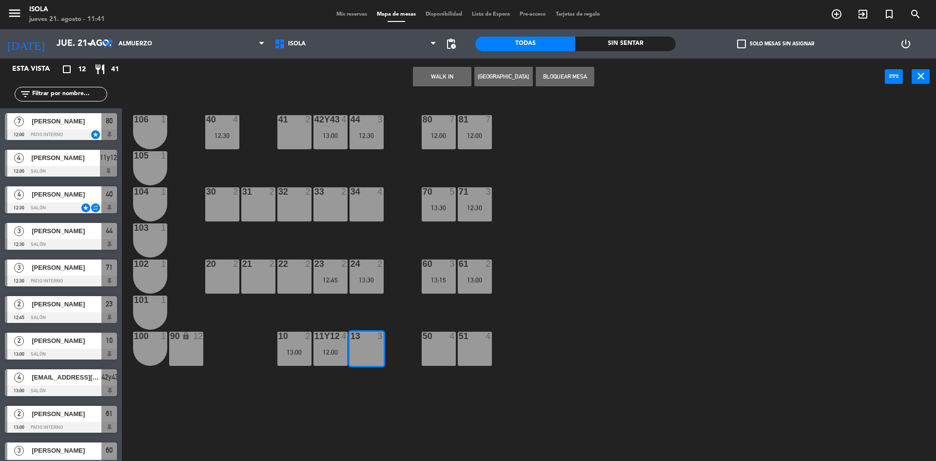
click at [500, 75] on button "[GEOGRAPHIC_DATA]" at bounding box center [503, 77] width 59 height 20
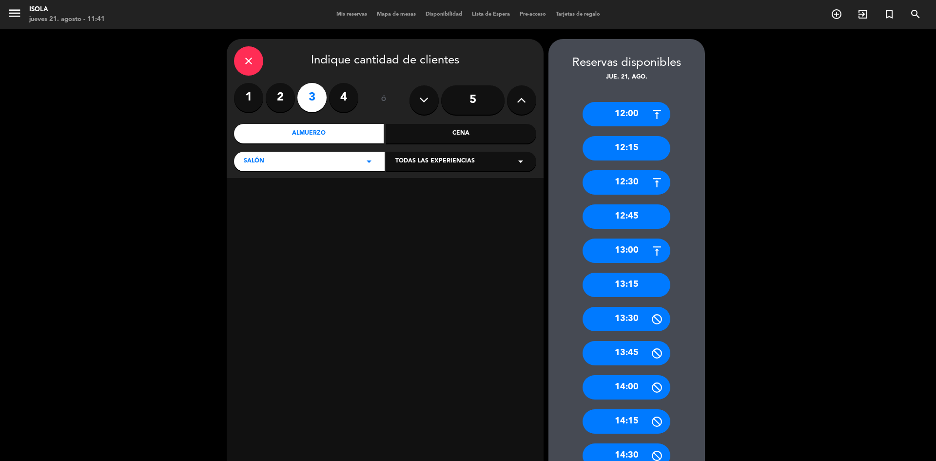
click at [632, 246] on div "13:00" at bounding box center [627, 250] width 88 height 24
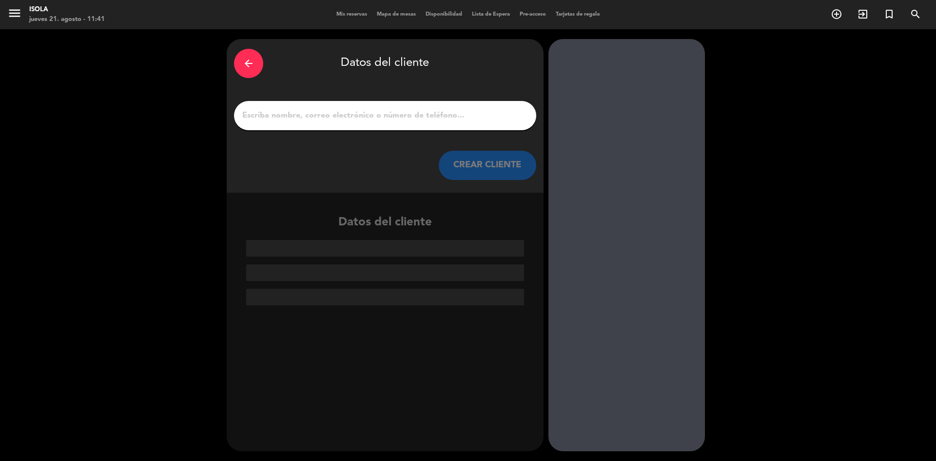
click at [380, 119] on input "1" at bounding box center [385, 116] width 288 height 14
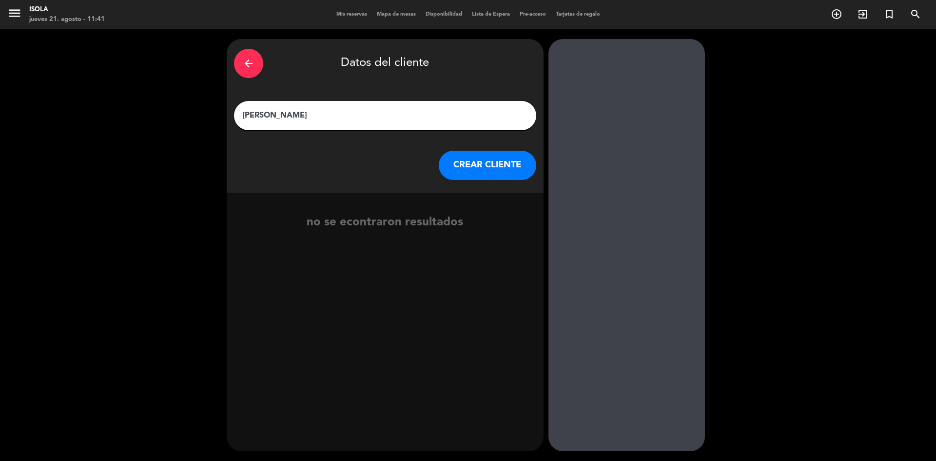
type input "[PERSON_NAME]"
click at [503, 163] on button "CREAR CLIENTE" at bounding box center [488, 165] width 98 height 29
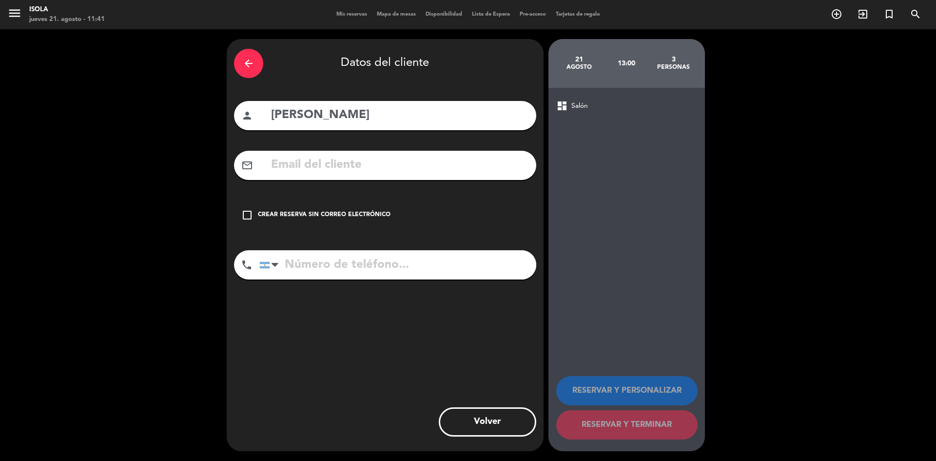
click at [364, 262] on input "tel" at bounding box center [397, 264] width 277 height 29
type input "1160472444"
click at [346, 167] on input "text" at bounding box center [399, 165] width 259 height 20
click at [382, 166] on input "text" at bounding box center [399, 165] width 259 height 20
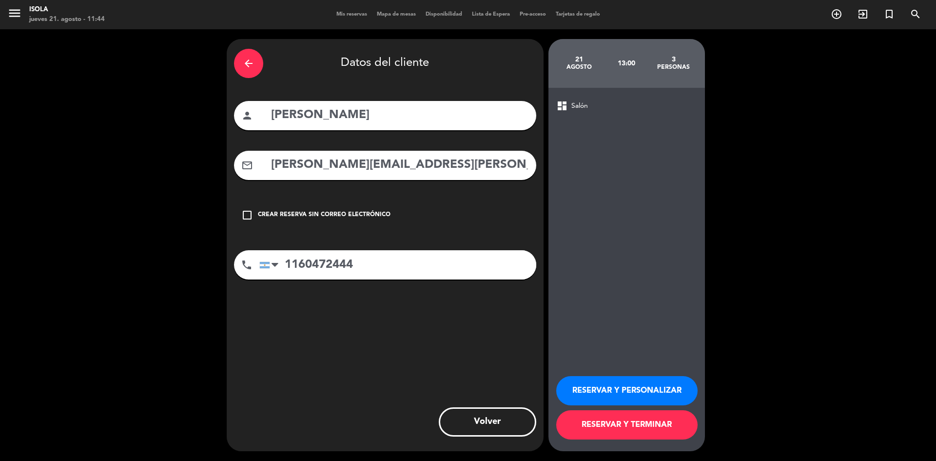
type input "[PERSON_NAME][EMAIL_ADDRESS][PERSON_NAME][DOMAIN_NAME]"
click at [630, 420] on button "RESERVAR Y TERMINAR" at bounding box center [626, 424] width 141 height 29
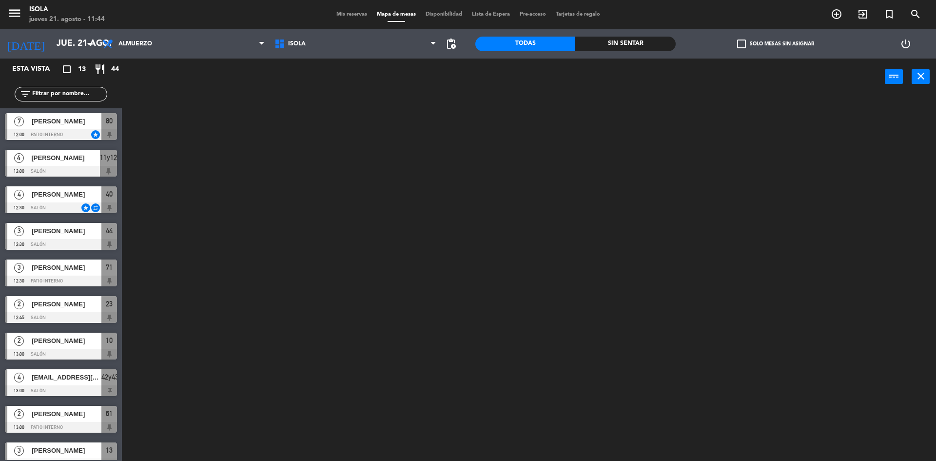
click at [347, 14] on span "Mis reservas" at bounding box center [352, 14] width 40 height 5
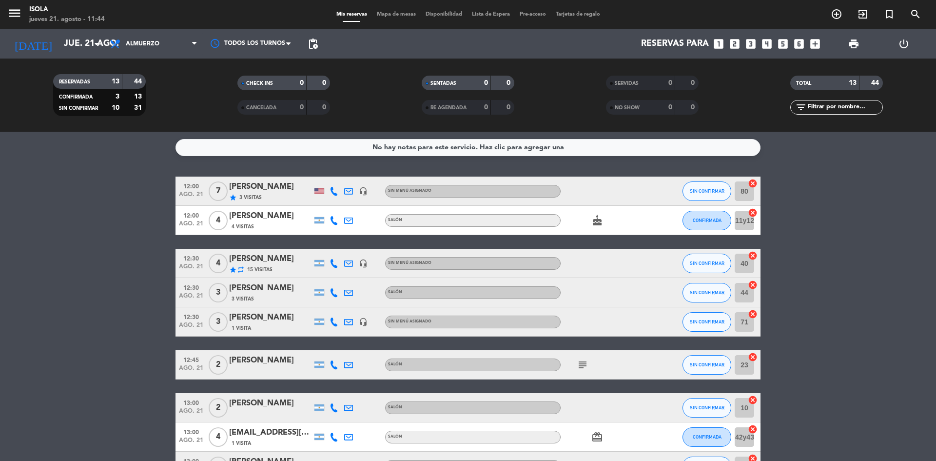
click at [395, 13] on span "Mapa de mesas" at bounding box center [396, 14] width 49 height 5
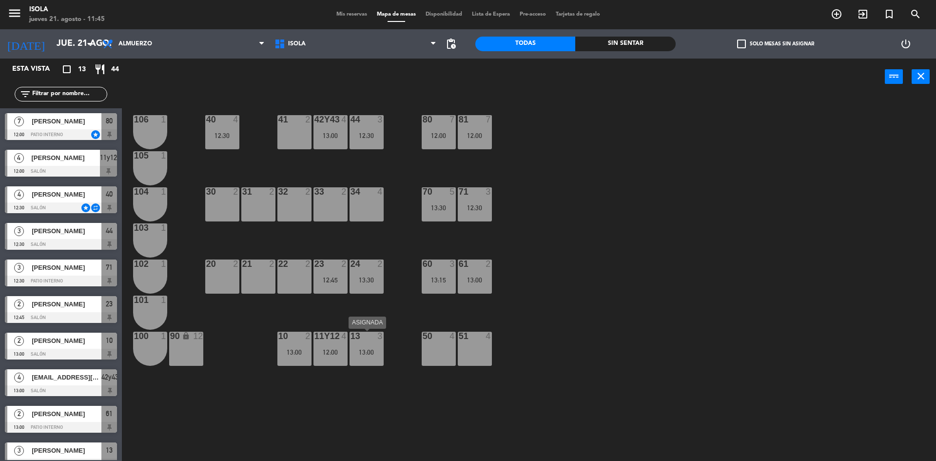
click at [370, 349] on div "13:00" at bounding box center [367, 352] width 34 height 7
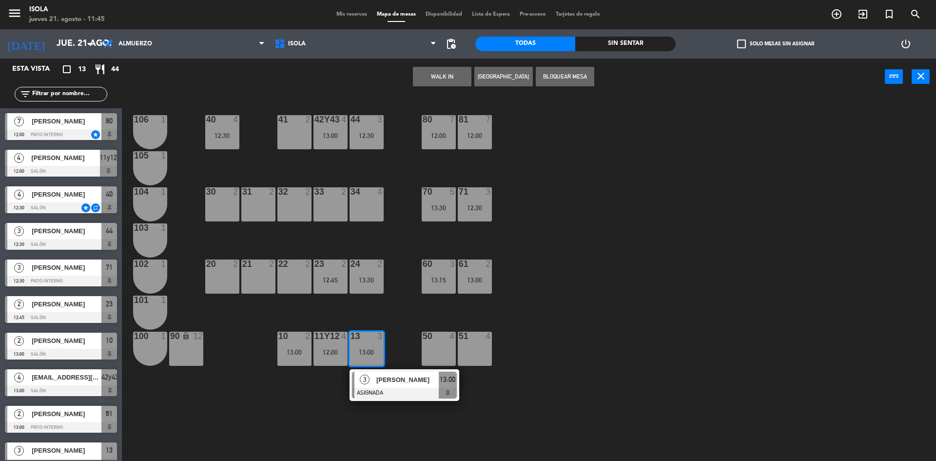
click at [612, 249] on div "40 4 12:30 42y43 4 13:00 41 2 44 3 12:30 80 7 12:00 81 7 12:00 106 1 105 1 30 2…" at bounding box center [533, 281] width 805 height 366
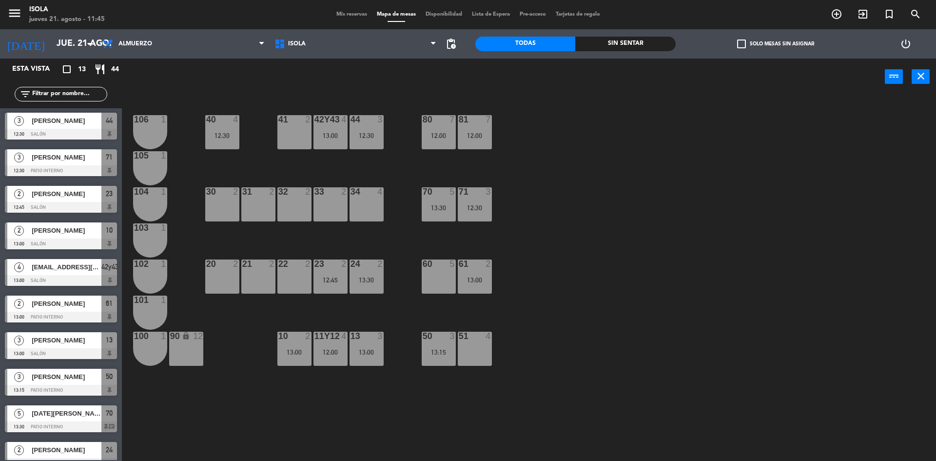
scroll to position [124, 0]
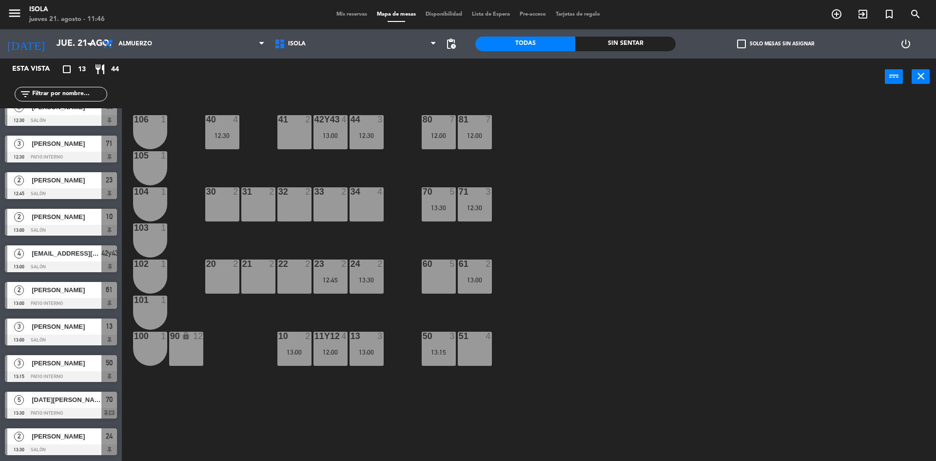
click at [344, 16] on span "Mis reservas" at bounding box center [352, 14] width 40 height 5
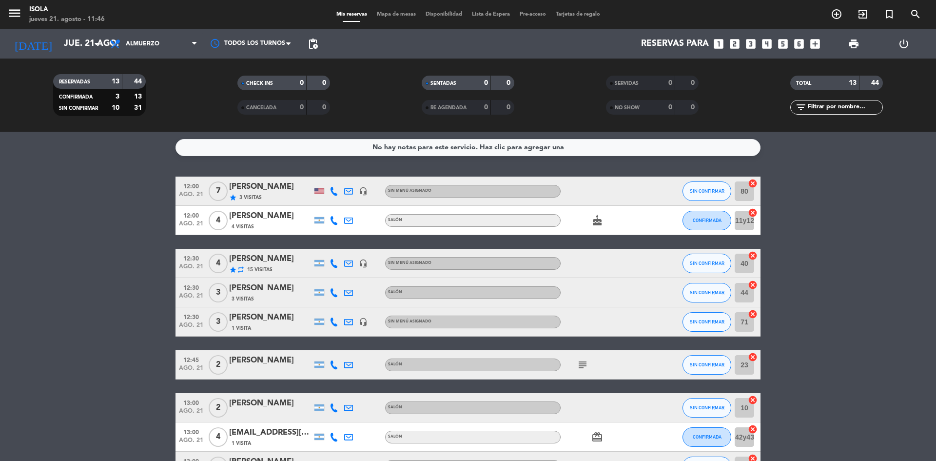
click at [597, 221] on icon "cake" at bounding box center [597, 221] width 12 height 12
click at [615, 270] on div at bounding box center [605, 263] width 88 height 29
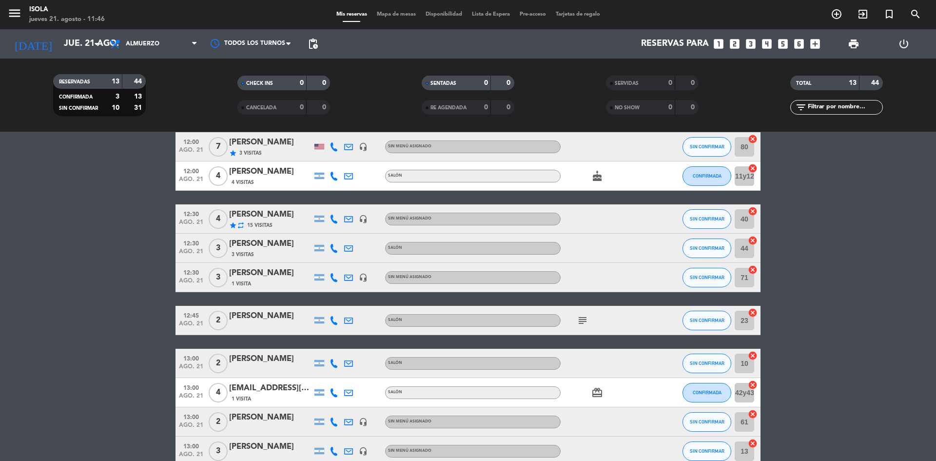
scroll to position [45, 0]
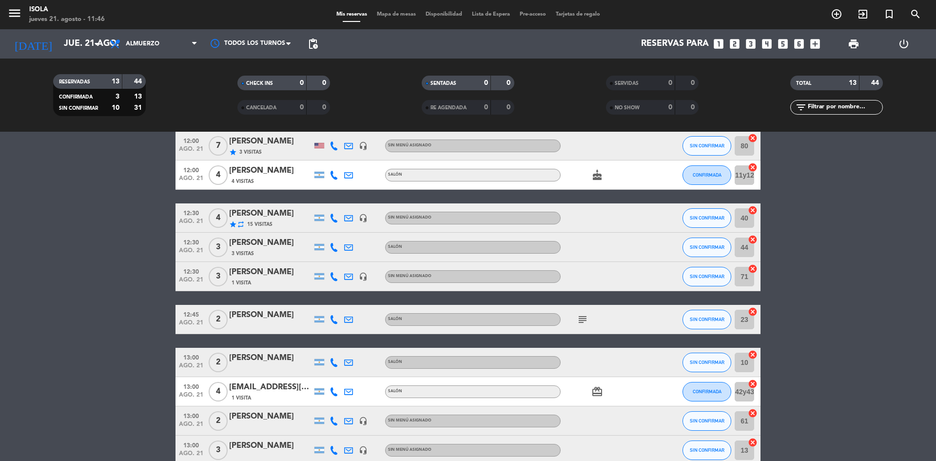
click at [582, 319] on icon "subject" at bounding box center [583, 319] width 12 height 12
click at [645, 363] on div at bounding box center [605, 362] width 88 height 29
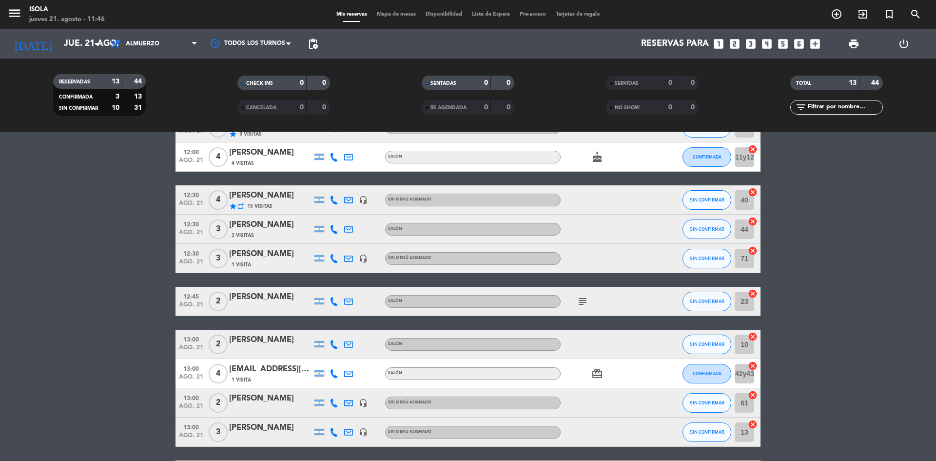
scroll to position [213, 0]
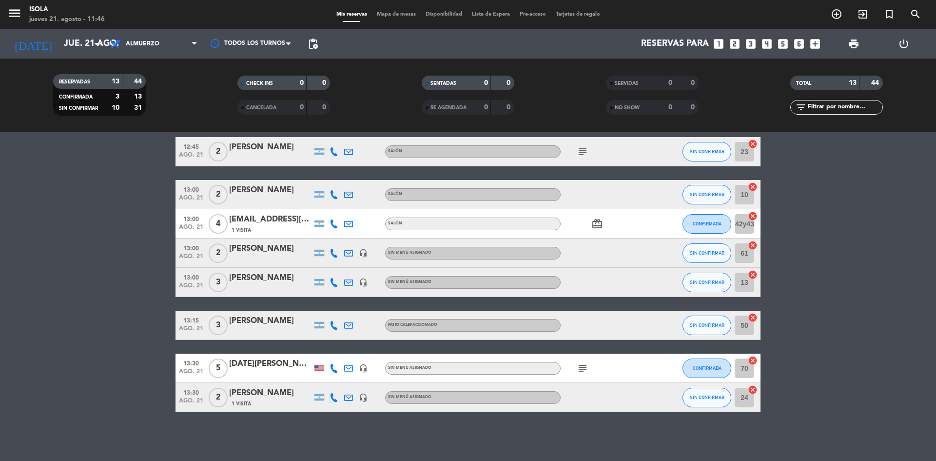
click at [575, 368] on div "subject" at bounding box center [605, 367] width 88 height 29
click at [581, 367] on icon "subject" at bounding box center [583, 368] width 12 height 12
click at [598, 273] on div at bounding box center [605, 282] width 88 height 29
click at [280, 363] on div "[DATE][PERSON_NAME]" at bounding box center [270, 363] width 83 height 13
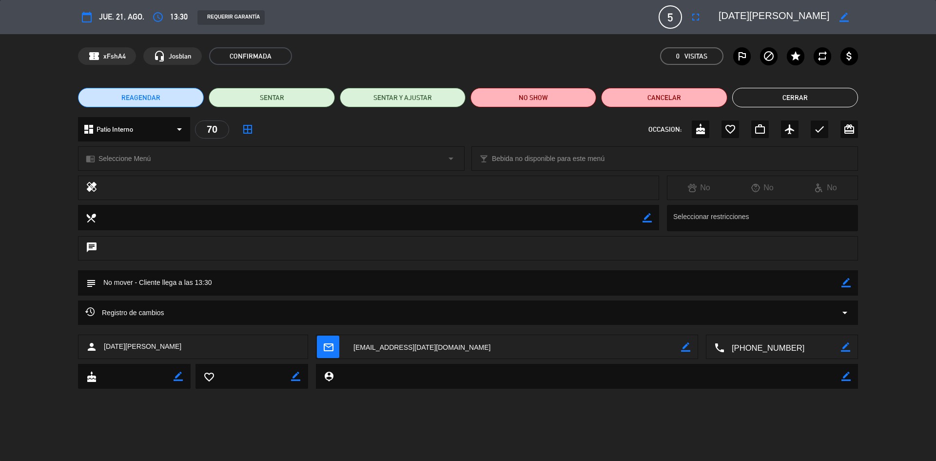
click at [796, 92] on button "Cerrar" at bounding box center [795, 98] width 126 height 20
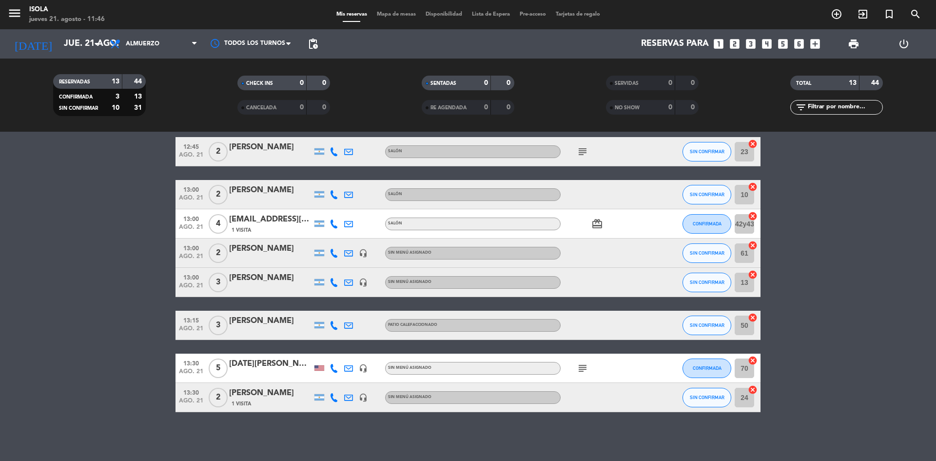
click at [396, 13] on span "Mapa de mesas" at bounding box center [396, 14] width 49 height 5
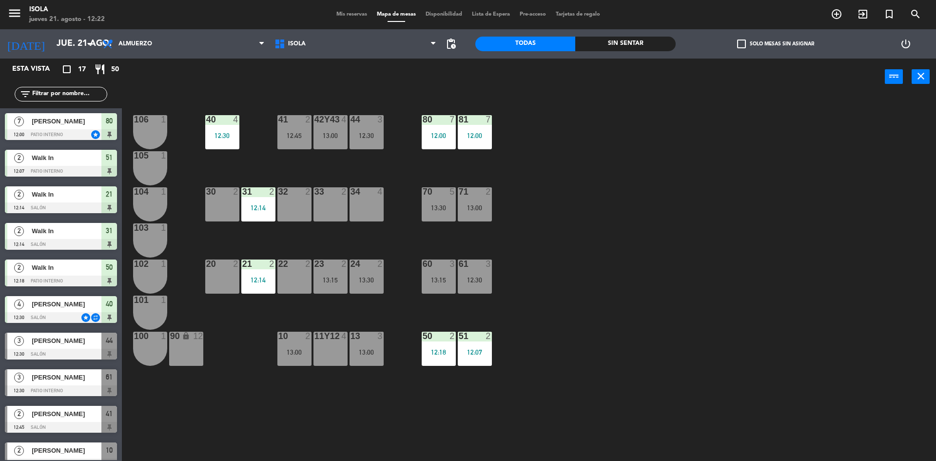
click at [1, 265] on div "2 Walk In 12:18 Patio Interno 50" at bounding box center [61, 272] width 122 height 37
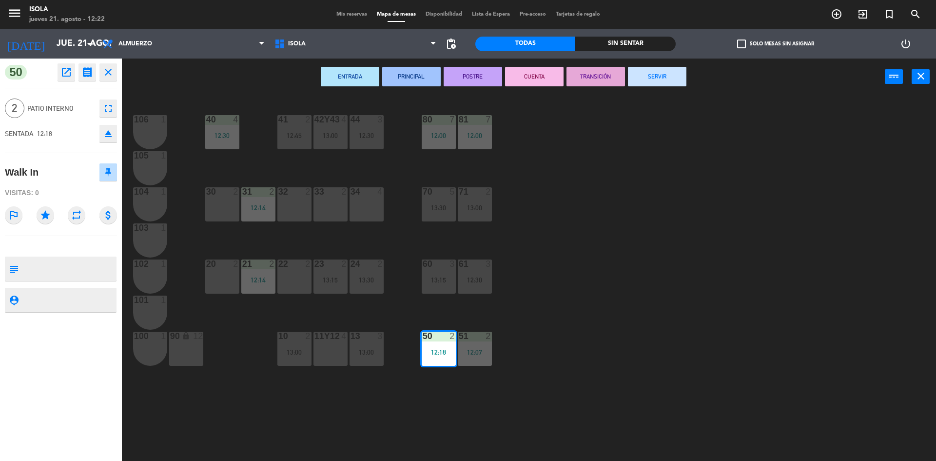
click at [100, 69] on button "close" at bounding box center [108, 72] width 18 height 18
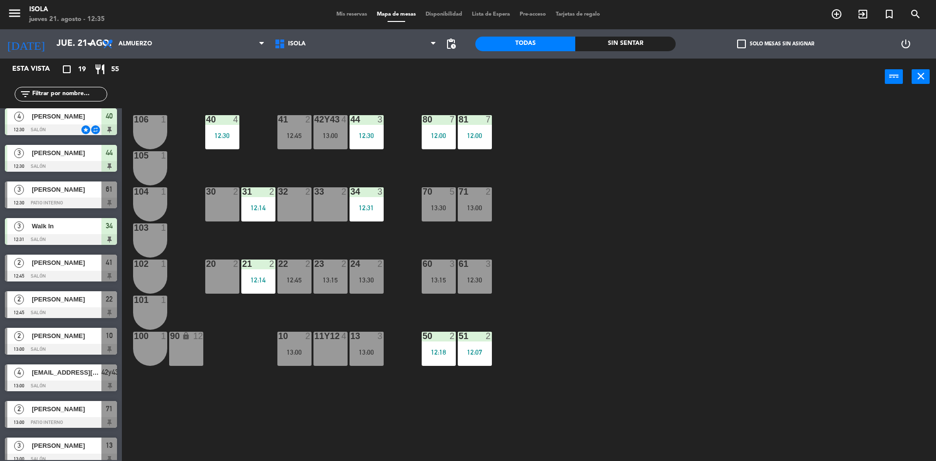
scroll to position [188, 0]
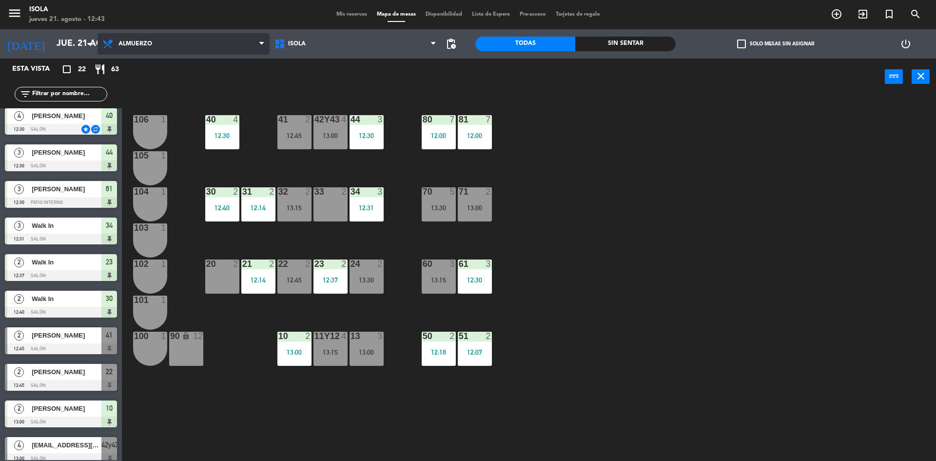
click at [105, 47] on icon at bounding box center [109, 44] width 14 height 12
click at [634, 182] on div "40 4 12:30 42y43 4 13:00 41 2 12:45 44 3 12:30 80 7 12:00 81 7 12:00 106 1 105 …" at bounding box center [533, 281] width 805 height 366
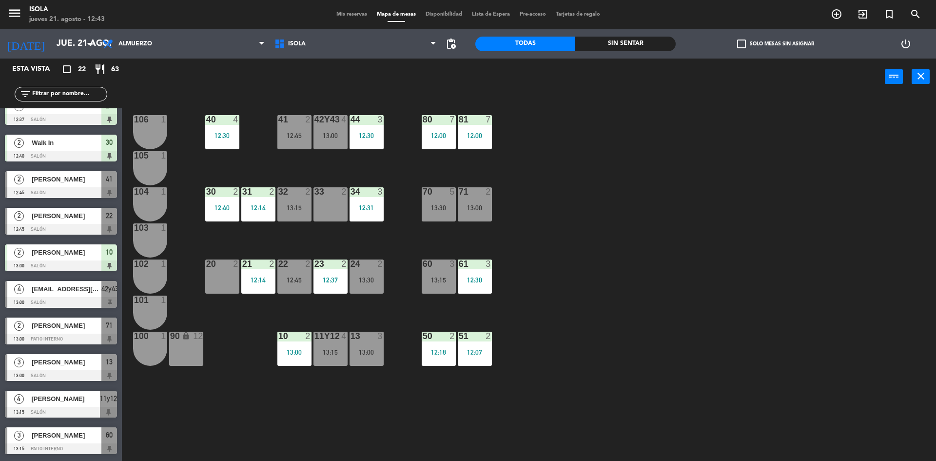
scroll to position [453, 0]
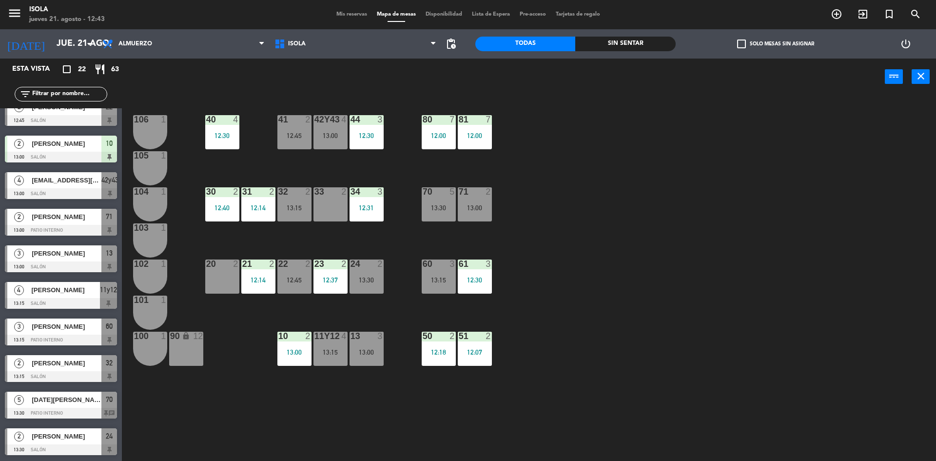
click at [357, 16] on span "Mis reservas" at bounding box center [352, 14] width 40 height 5
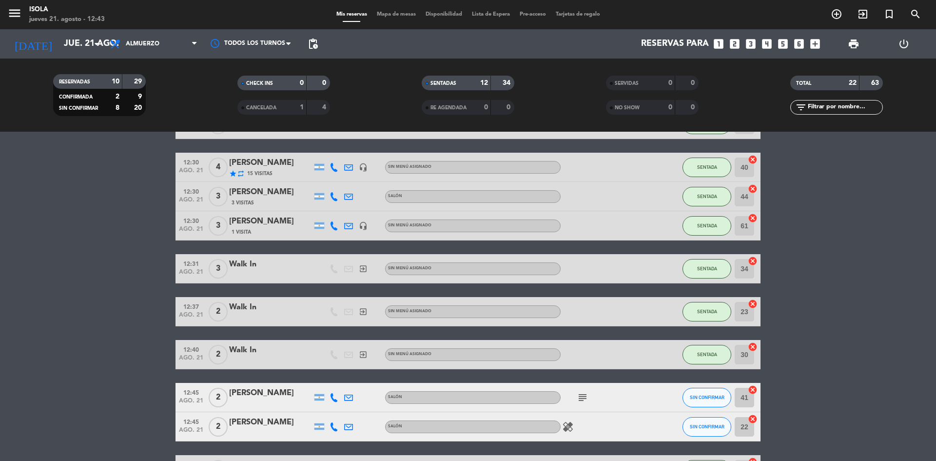
scroll to position [224, 0]
click at [126, 51] on span "Almuerzo" at bounding box center [154, 43] width 98 height 21
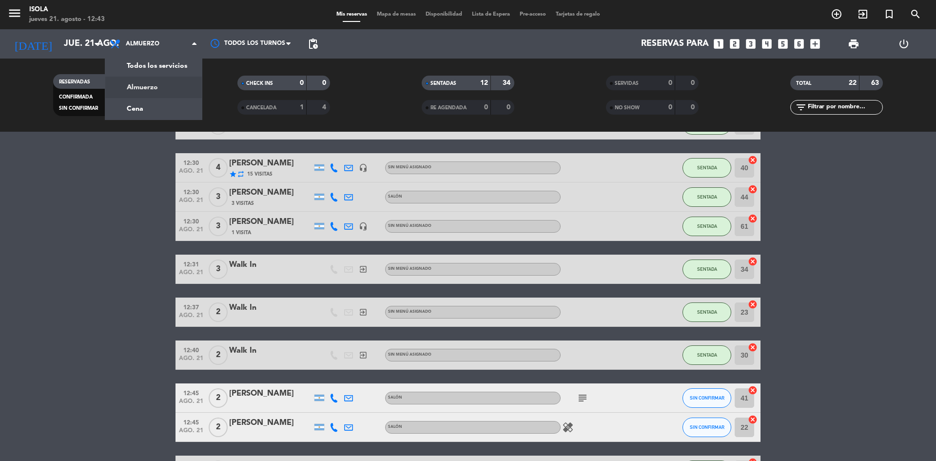
click at [149, 85] on div "menu Isola jueves 21. agosto - 12:43 Mis reservas Mapa de mesas Disponibilidad …" at bounding box center [468, 66] width 936 height 132
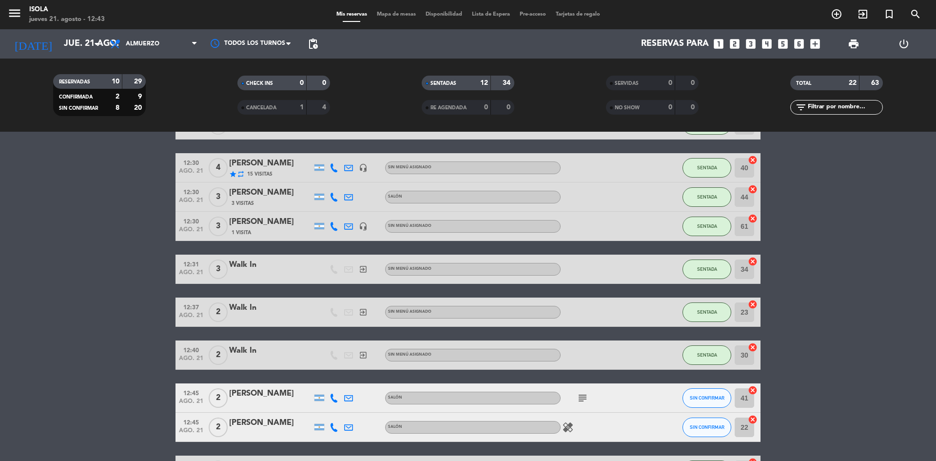
click at [391, 17] on span "Mapa de mesas" at bounding box center [396, 14] width 49 height 5
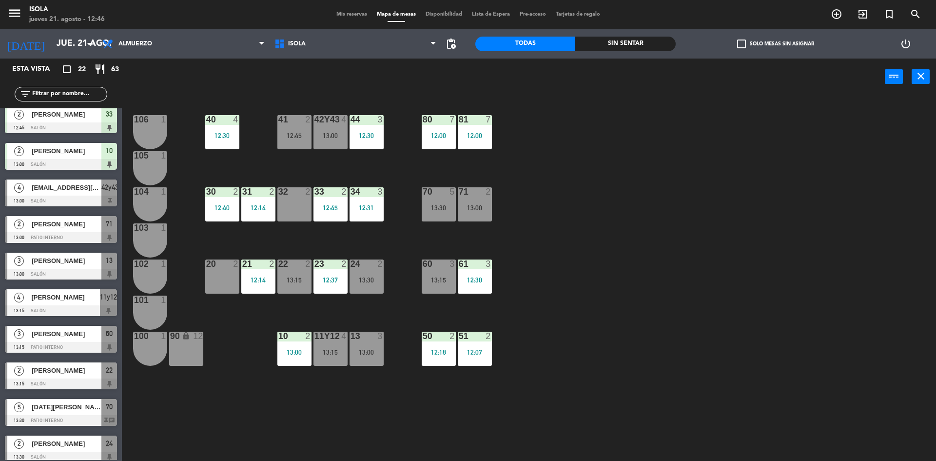
scroll to position [453, 0]
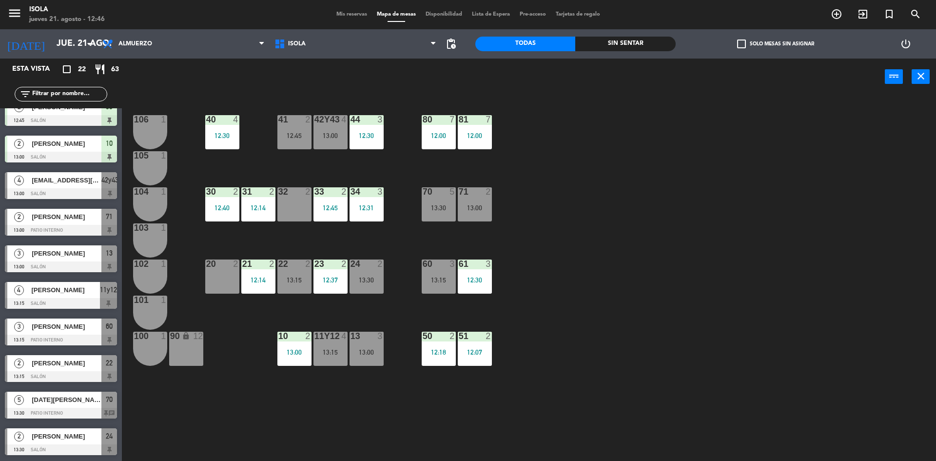
click at [350, 18] on div "Mis reservas Mapa de mesas Disponibilidad Lista de Espera Pre-acceso Tarjetas d…" at bounding box center [468, 14] width 273 height 9
click at [350, 14] on span "Mis reservas" at bounding box center [352, 14] width 40 height 5
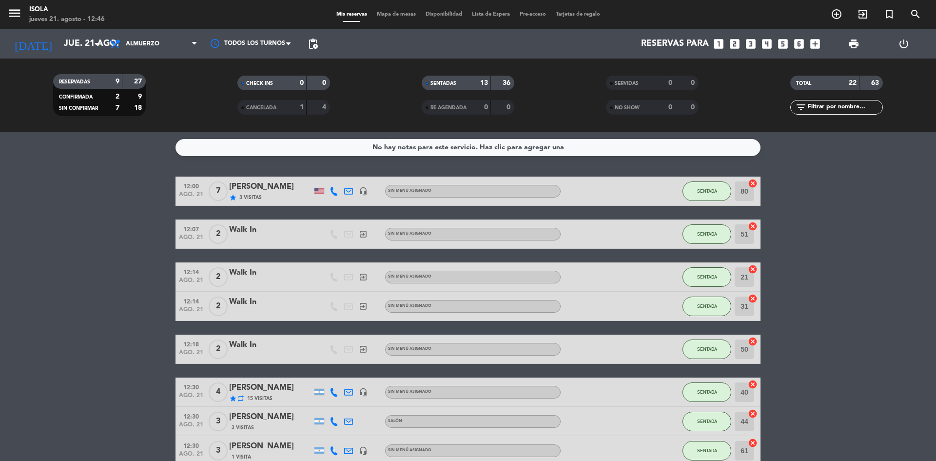
click at [394, 18] on div "Mis reservas Mapa de mesas Disponibilidad Lista de Espera Pre-acceso Tarjetas d…" at bounding box center [468, 14] width 273 height 9
click at [393, 13] on span "Mapa de mesas" at bounding box center [396, 14] width 49 height 5
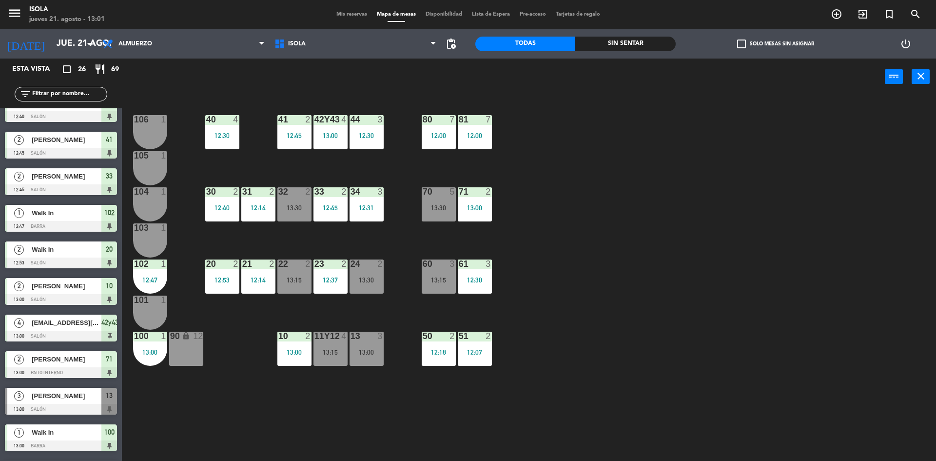
scroll to position [599, 0]
